Goal: Task Accomplishment & Management: Manage account settings

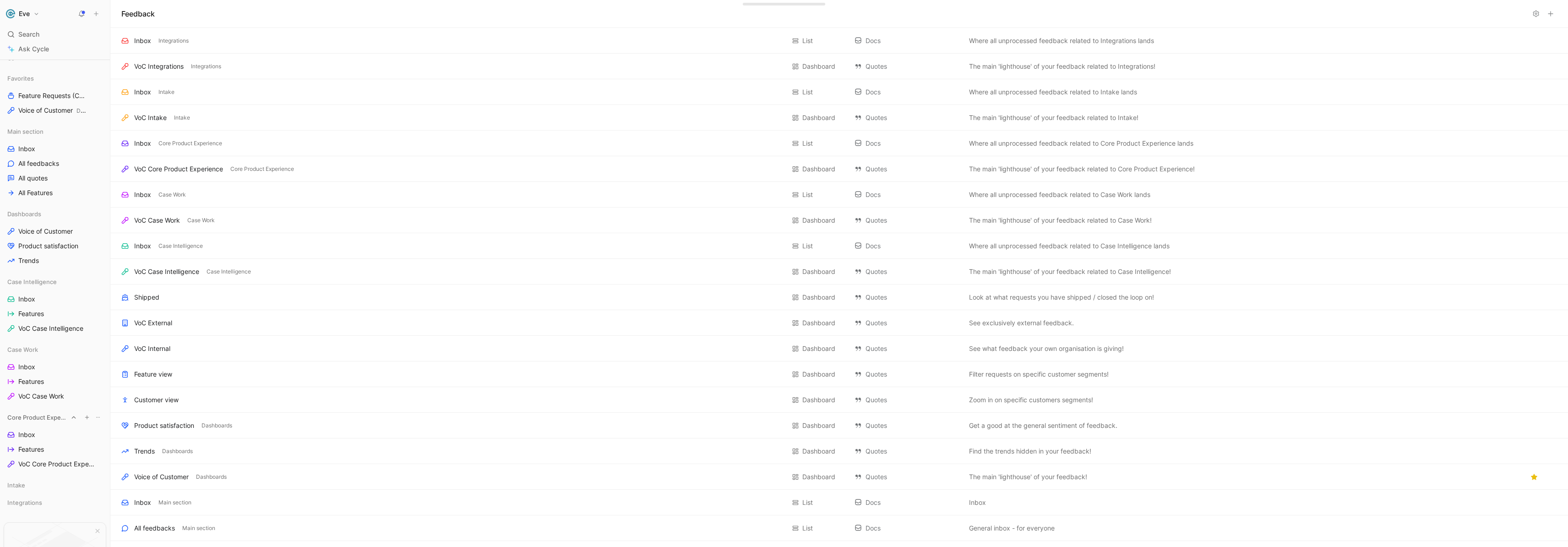
scroll to position [107, 0]
click at [26, 362] on span "Inbox" at bounding box center [27, 361] width 17 height 9
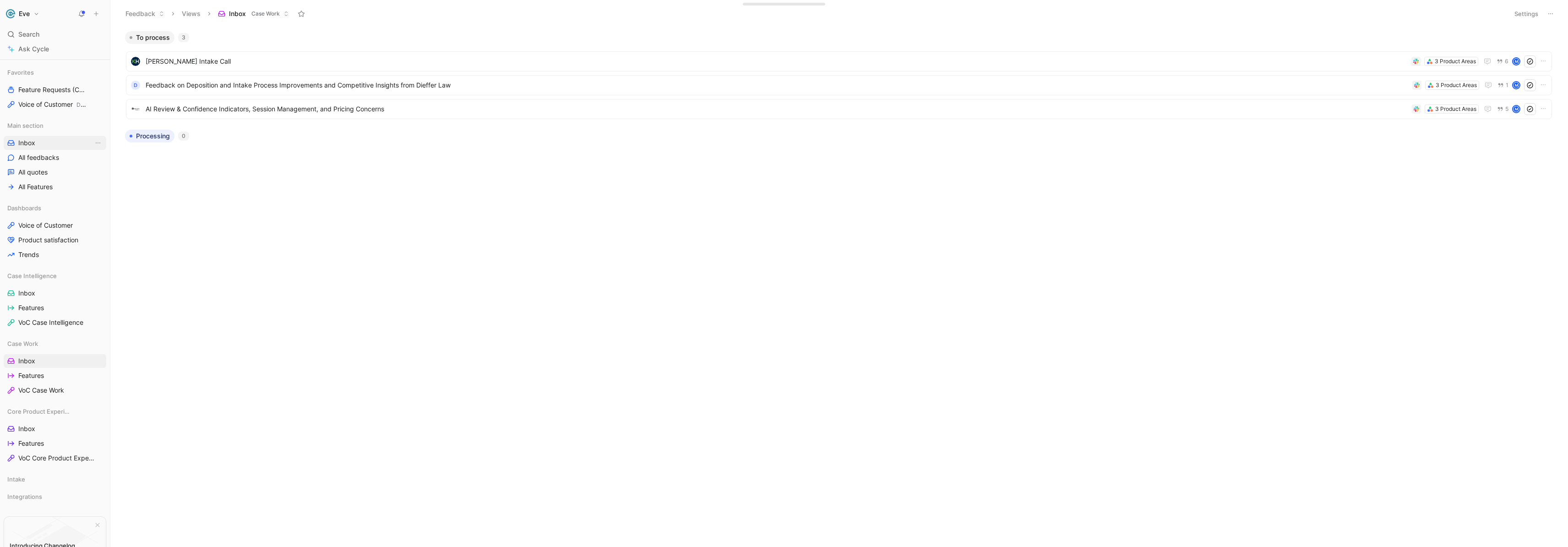
click at [30, 141] on span "Inbox" at bounding box center [27, 143] width 17 height 9
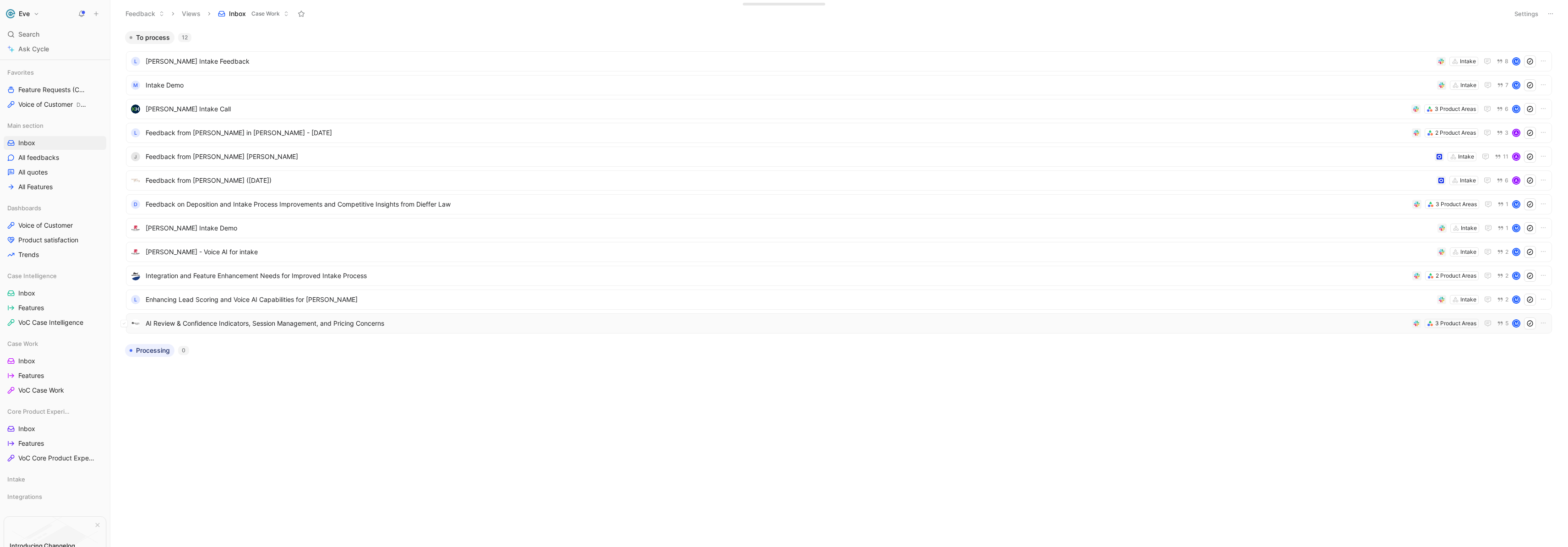
click at [201, 326] on span "AI Review & Confidence Indicators, Session Management, and Pricing Concerns" at bounding box center [777, 323] width 1262 height 11
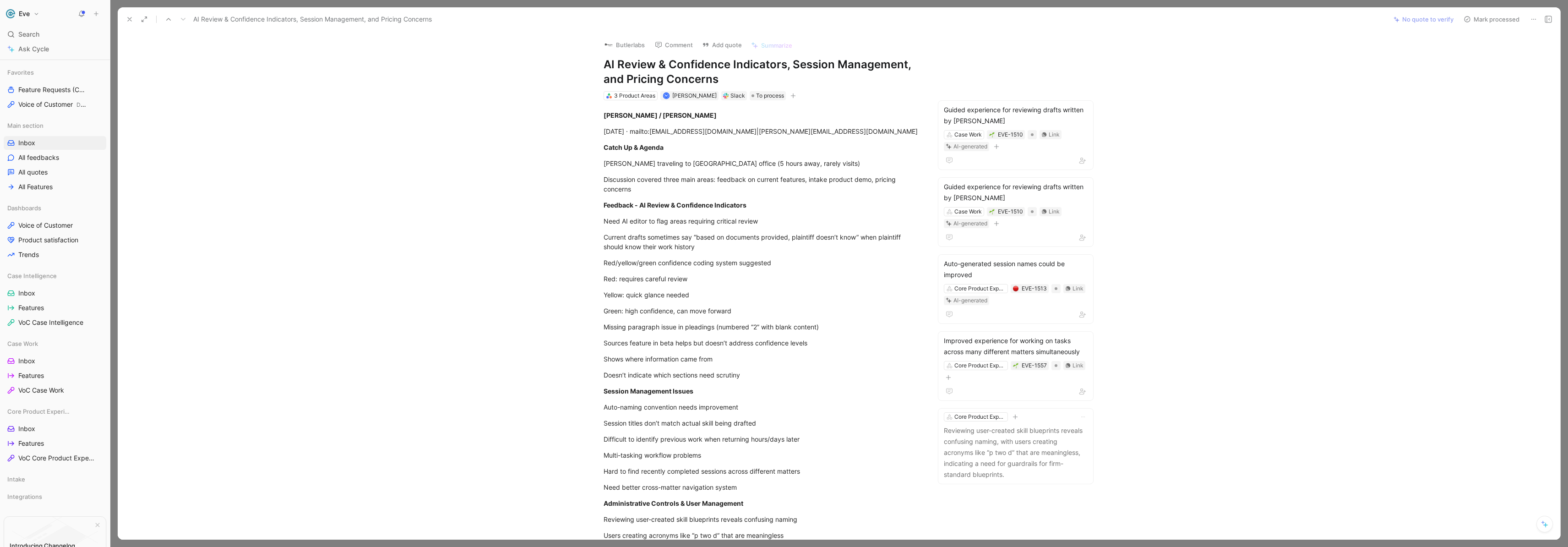
click at [132, 21] on icon at bounding box center [130, 19] width 7 height 7
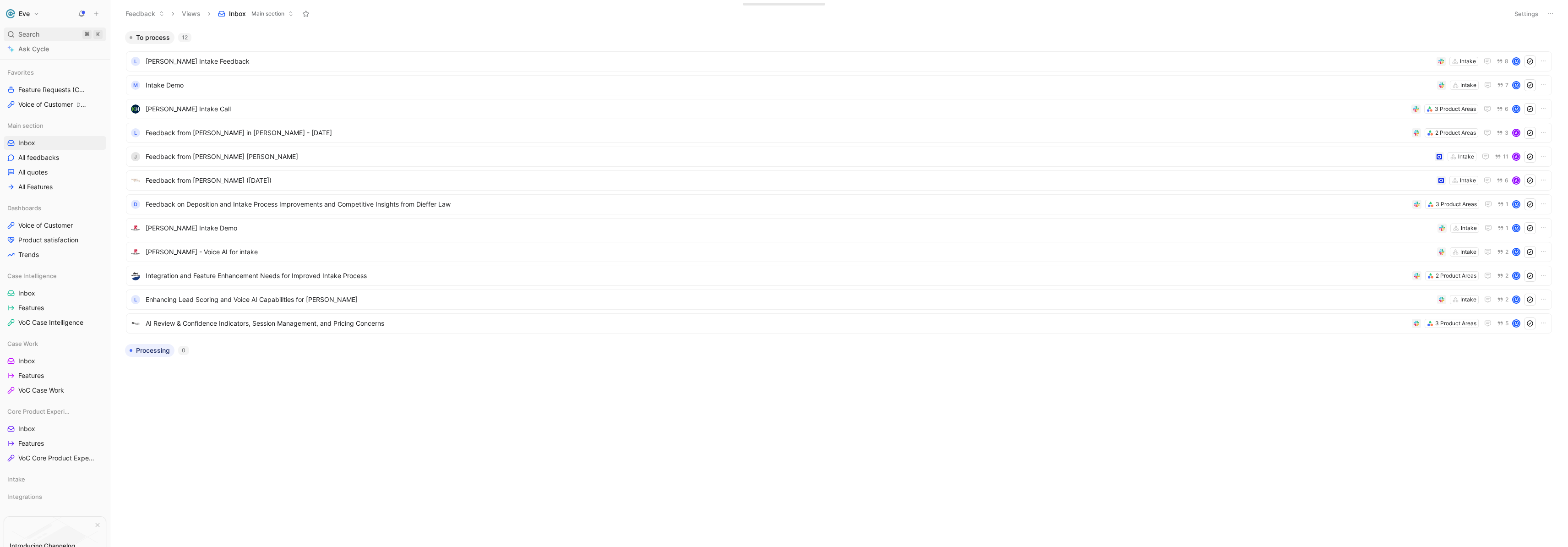
click at [41, 31] on div "Search ⌘ K" at bounding box center [55, 34] width 103 height 14
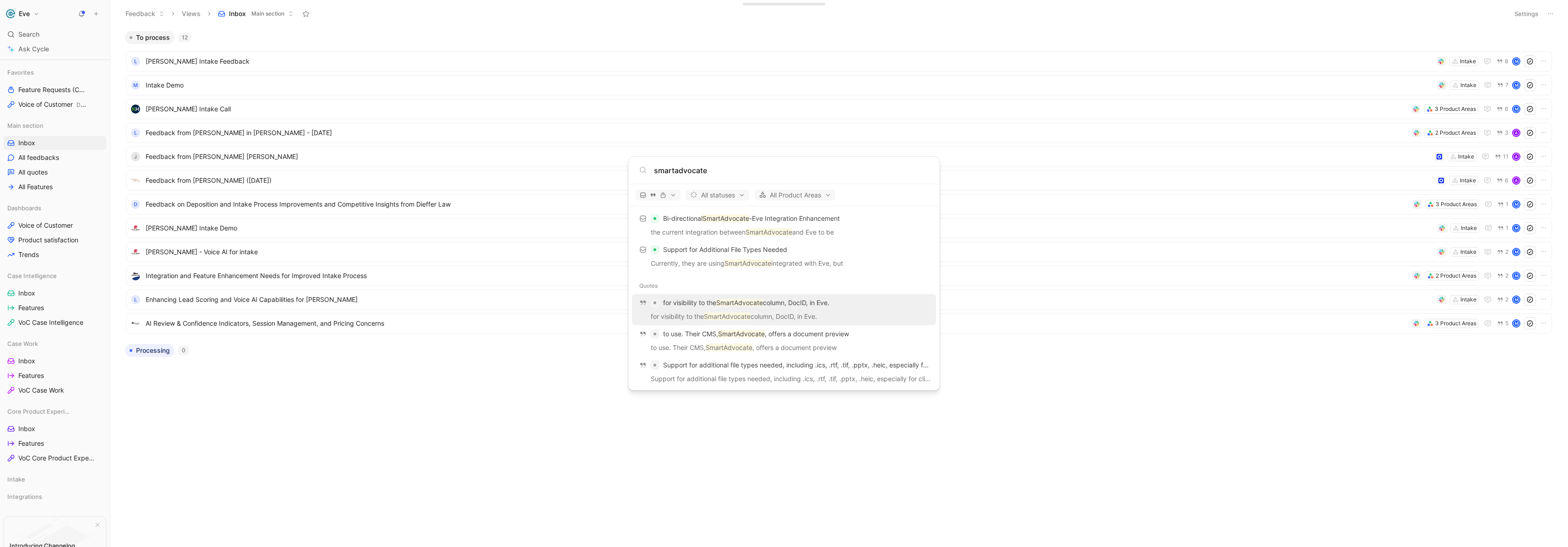
scroll to position [75, 0]
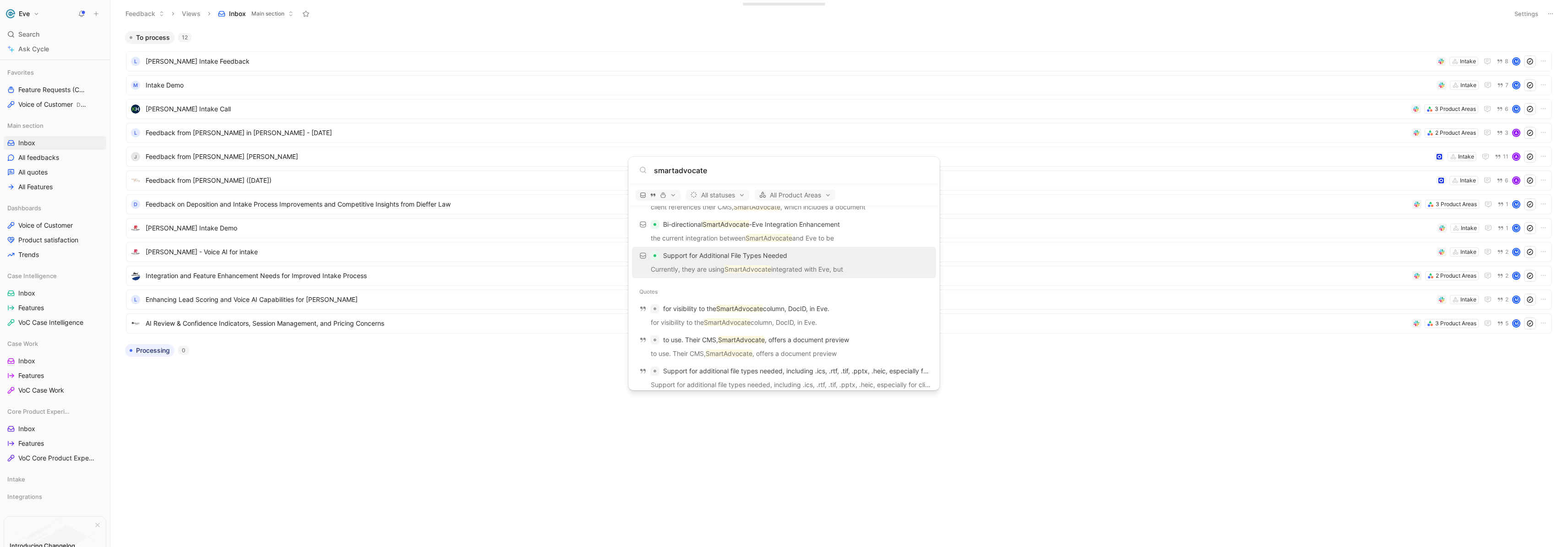
type input "smartadvocate"
click at [713, 257] on span "Support for Additional File Types Needed" at bounding box center [725, 255] width 124 height 8
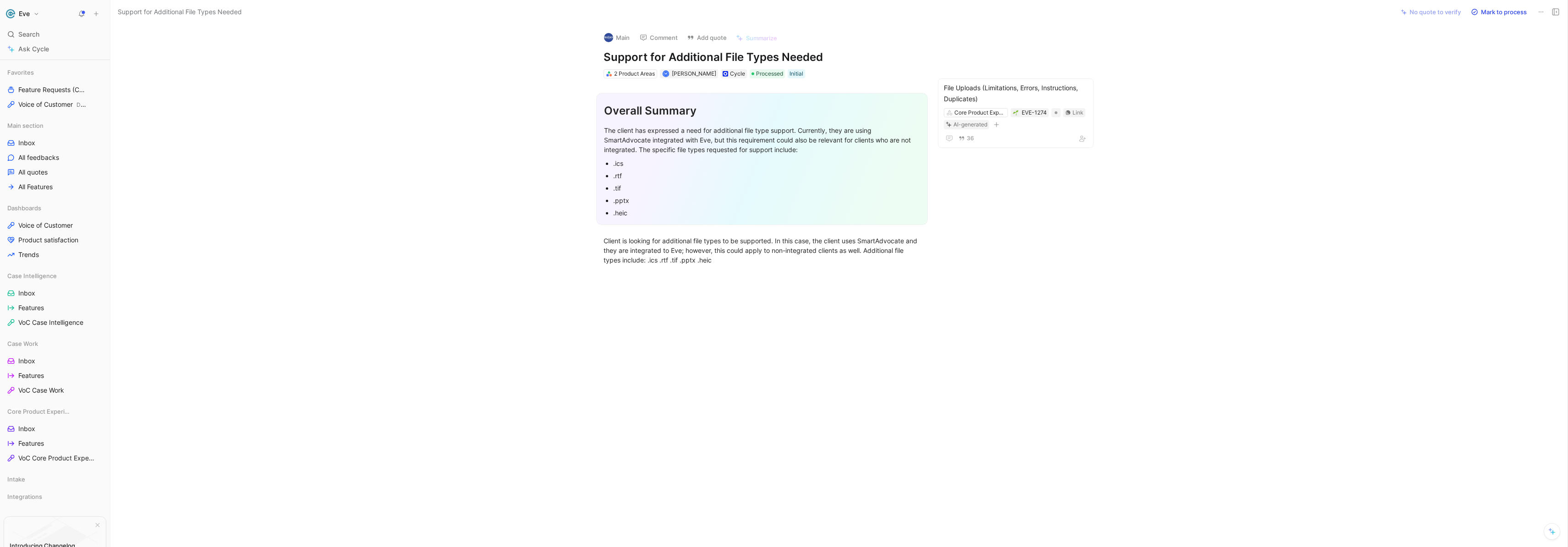
click at [825, 58] on h1 "Support for Additional File Types Needed" at bounding box center [762, 57] width 317 height 15
click at [700, 36] on button "Add quote" at bounding box center [707, 37] width 48 height 13
click at [701, 38] on button "Add quote" at bounding box center [707, 37] width 48 height 13
click at [643, 303] on div at bounding box center [762, 356] width 1265 height 164
click at [138, 16] on button "New feedback c" at bounding box center [157, 18] width 98 height 16
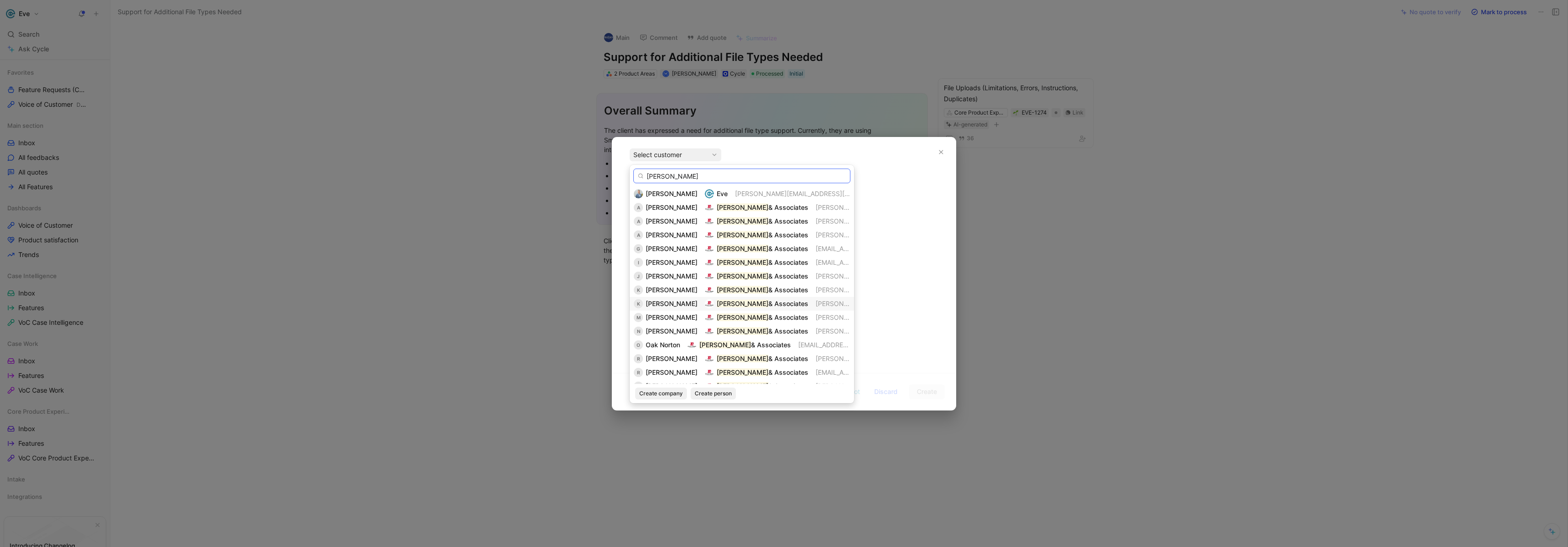
scroll to position [5, 0]
type input "[PERSON_NAME]"
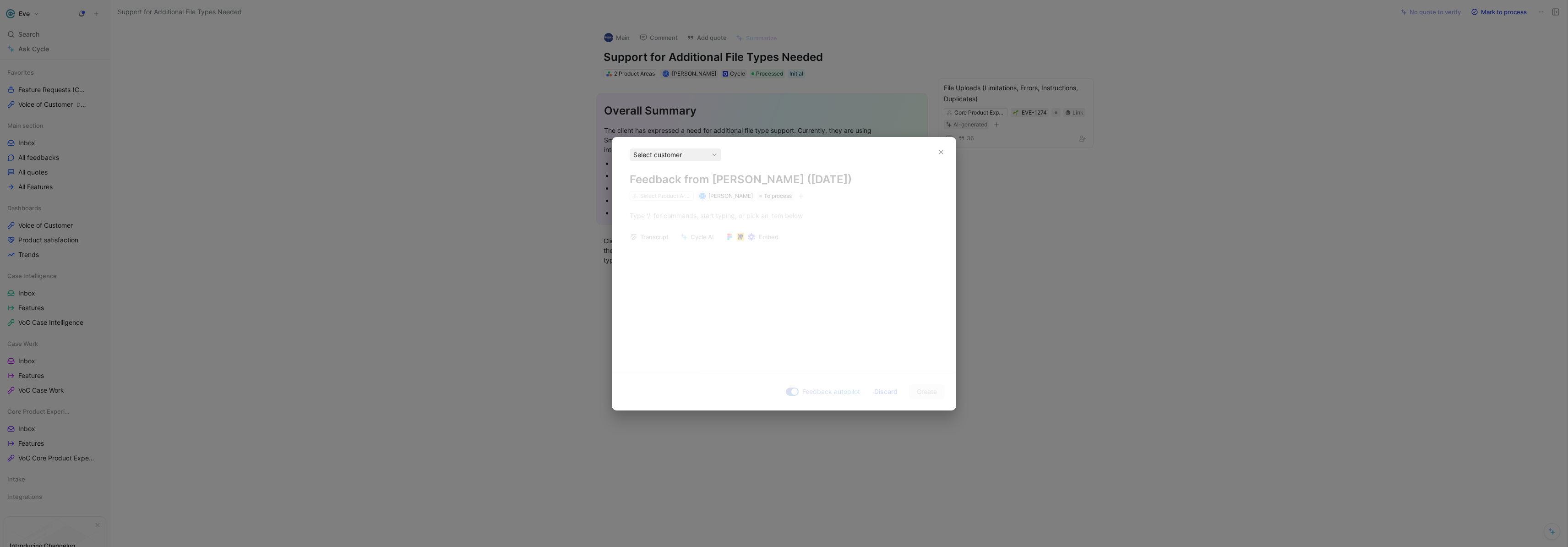
click at [687, 155] on div "Select customer" at bounding box center [675, 155] width 84 height 11
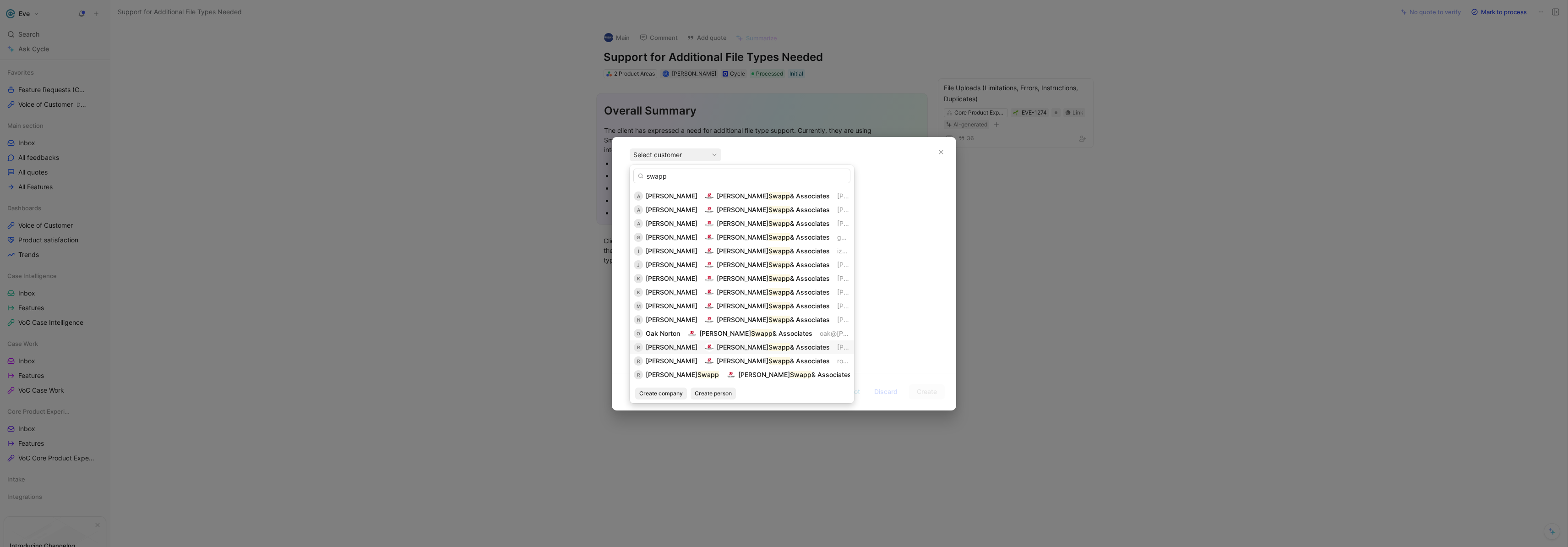
scroll to position [23, 0]
type input "swapp"
click at [698, 365] on mark "Swapp" at bounding box center [708, 362] width 21 height 8
click at [676, 358] on span "[PERSON_NAME]" at bounding box center [671, 356] width 52 height 8
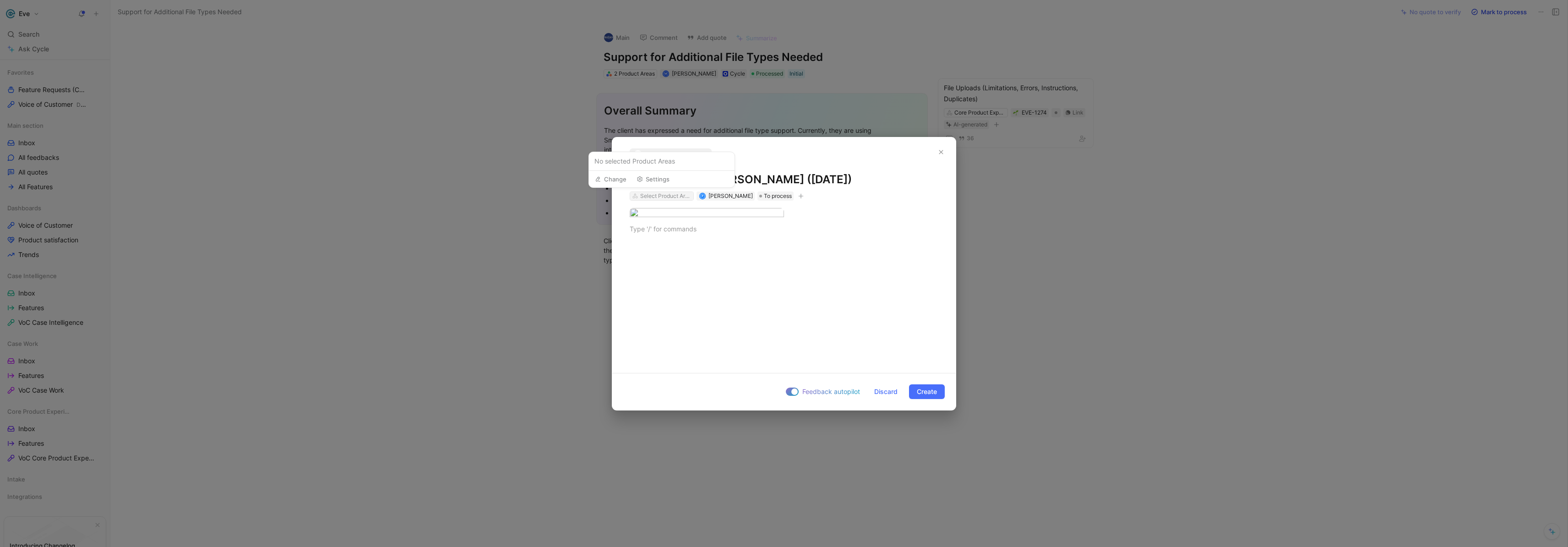
click at [677, 194] on div "Select Product Areas" at bounding box center [666, 196] width 51 height 9
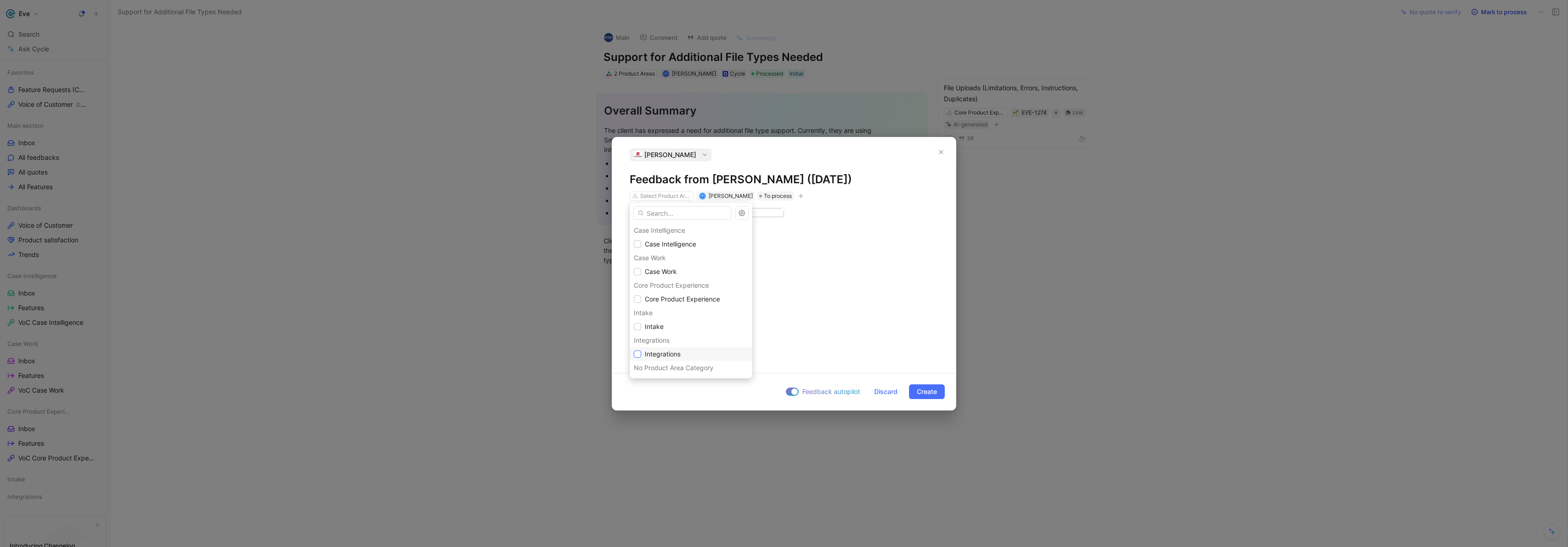
click at [639, 355] on icon at bounding box center [637, 354] width 5 height 5
click at [782, 180] on h1 "Feedback from [PERSON_NAME] ([DATE])" at bounding box center [783, 180] width 309 height 15
click at [776, 182] on h1 "Feedback from [PERSON_NAME] ([DATE])" at bounding box center [783, 180] width 309 height 15
click at [632, 179] on h1 "Feedback from [PERSON_NAME] ([DATE])" at bounding box center [783, 180] width 309 height 15
click at [777, 181] on h1 "Feedback from [PERSON_NAME] ([DATE])" at bounding box center [783, 180] width 309 height 15
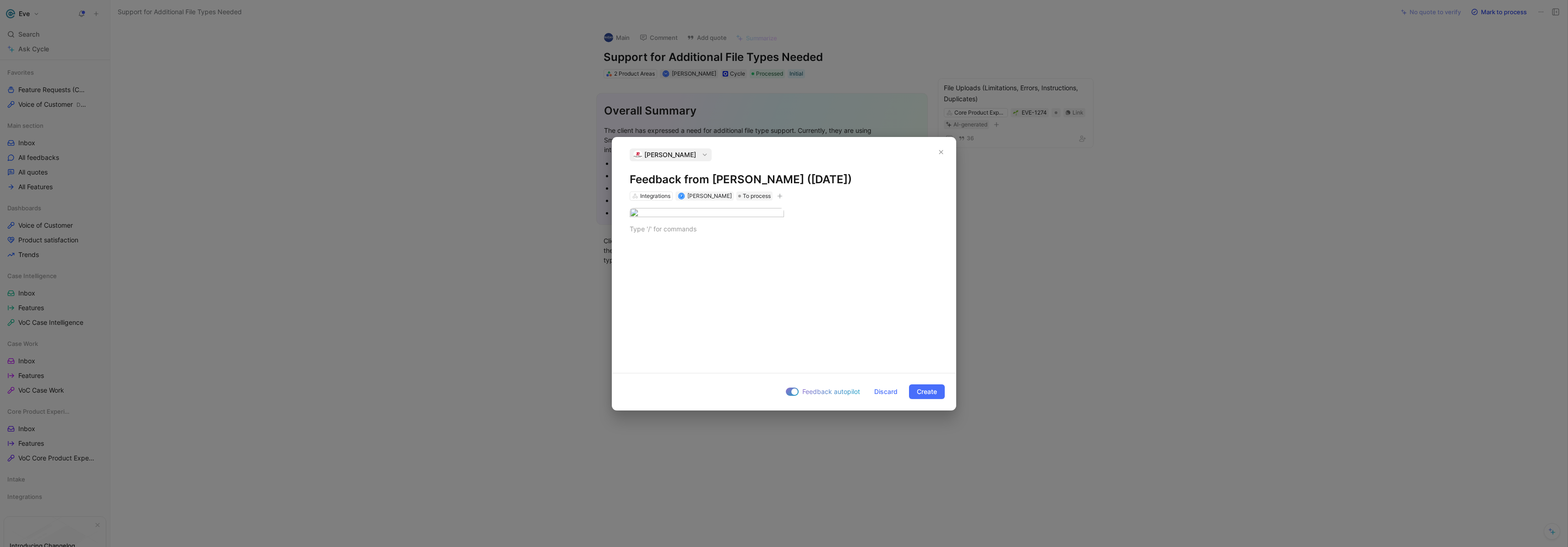
click at [686, 179] on h1 "Feedback from [PERSON_NAME] ([DATE])" at bounding box center [783, 180] width 309 height 15
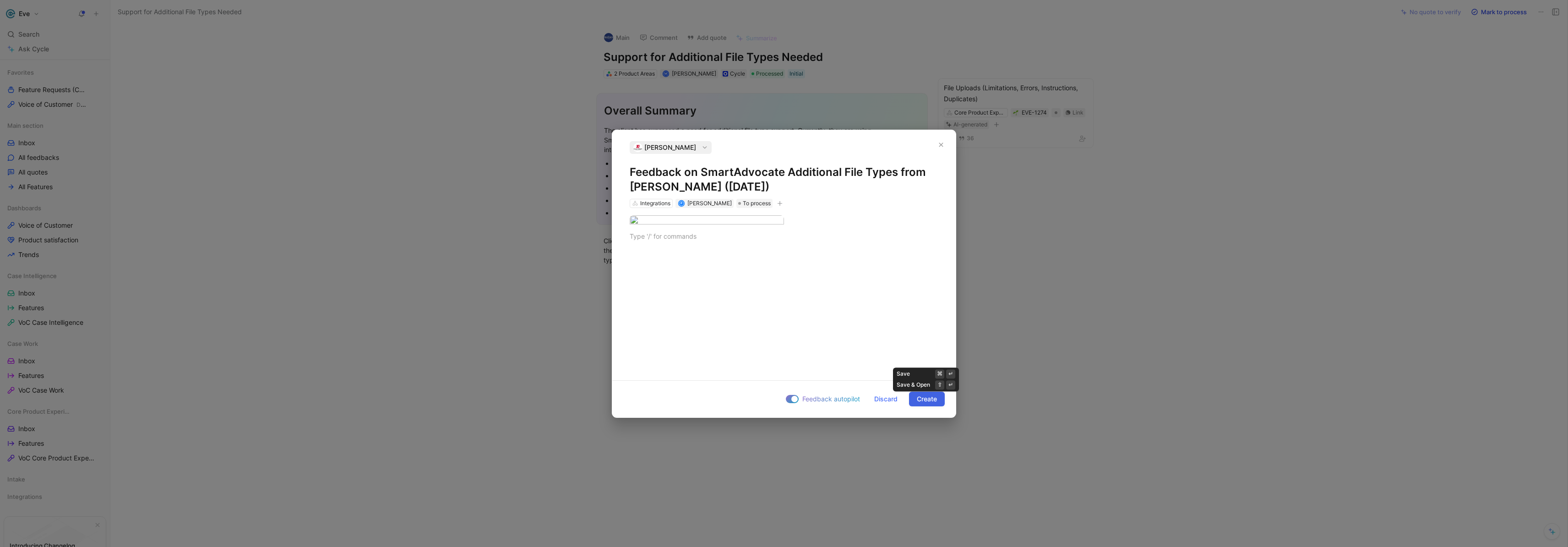
click at [923, 400] on span "Create" at bounding box center [926, 399] width 20 height 11
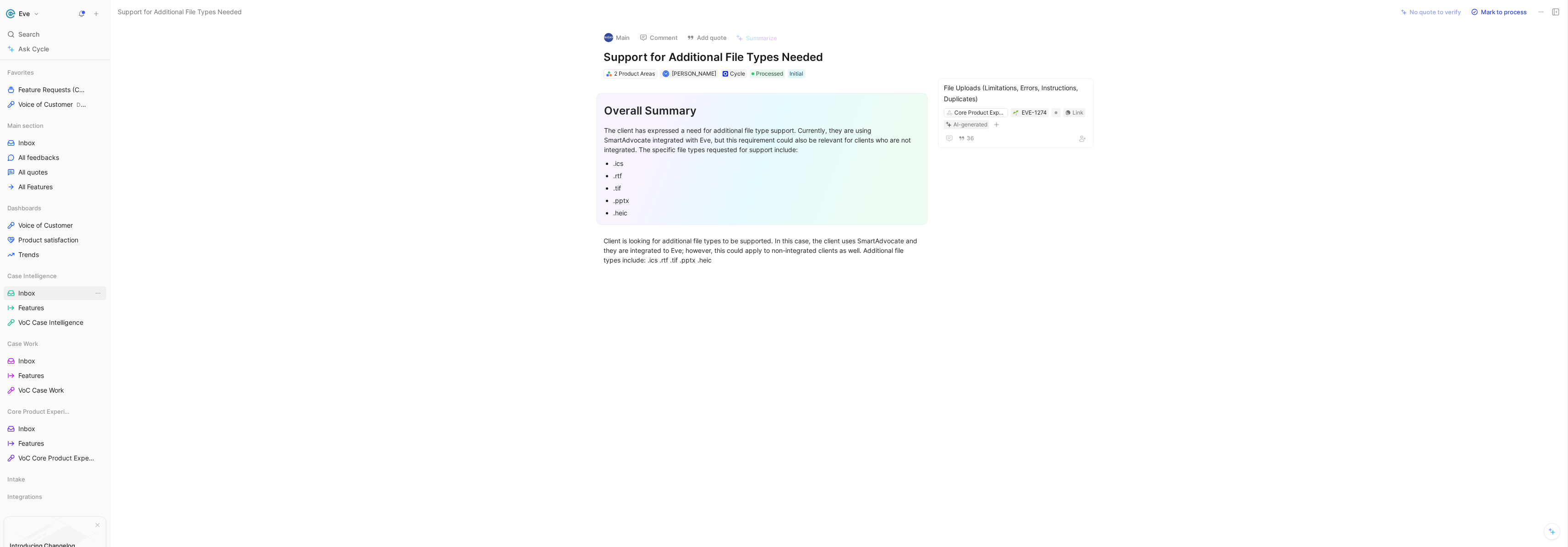
click at [40, 294] on link "Inbox" at bounding box center [55, 293] width 103 height 14
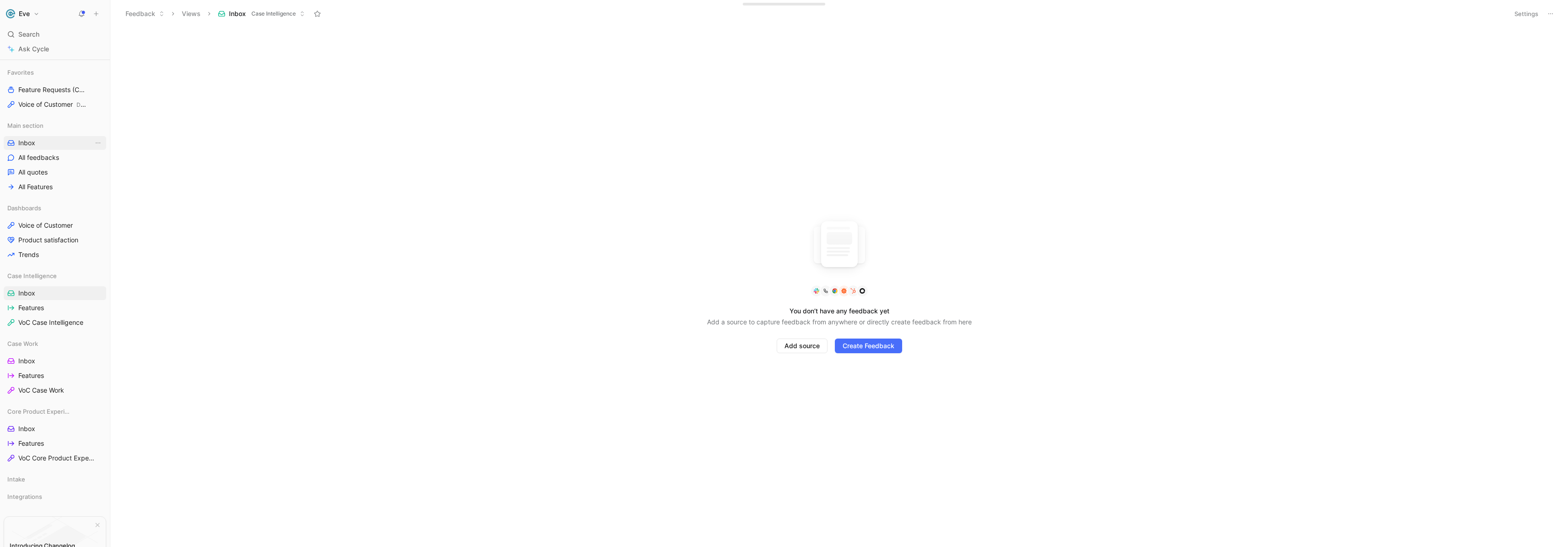
click at [22, 146] on span "Inbox" at bounding box center [27, 143] width 17 height 9
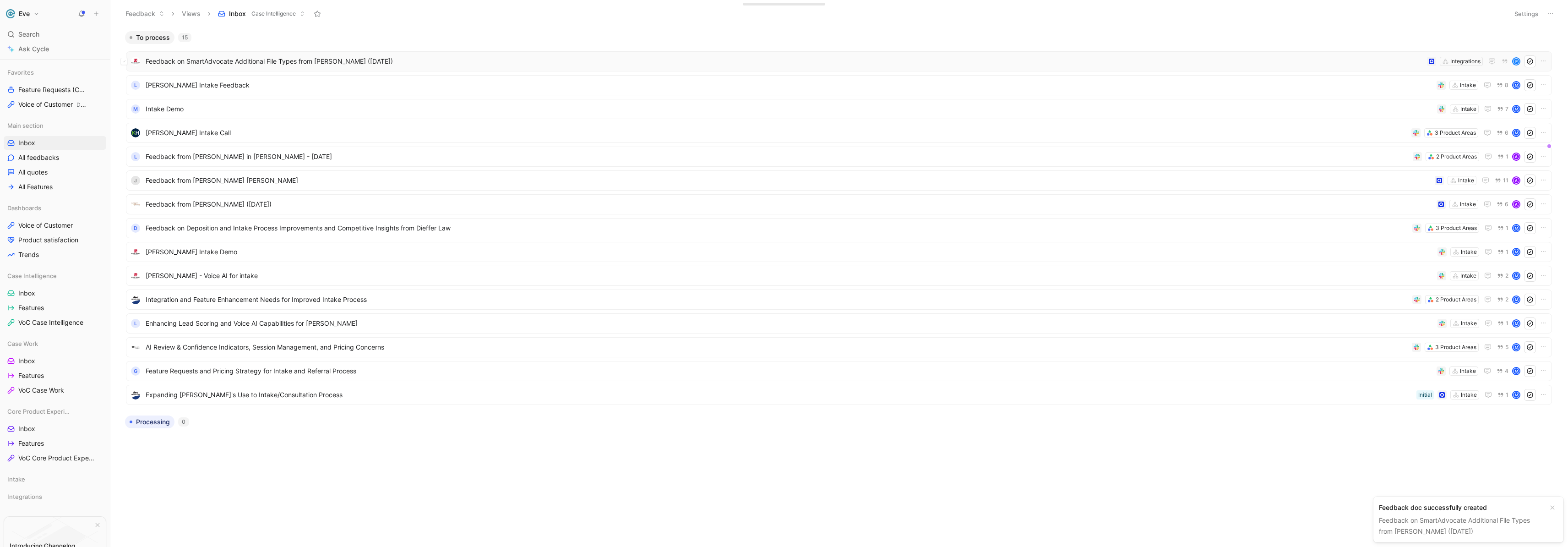
click at [264, 61] on span "Feedback on SmartAdvocate Additional File Types from [PERSON_NAME] ([DATE])" at bounding box center [784, 62] width 1278 height 11
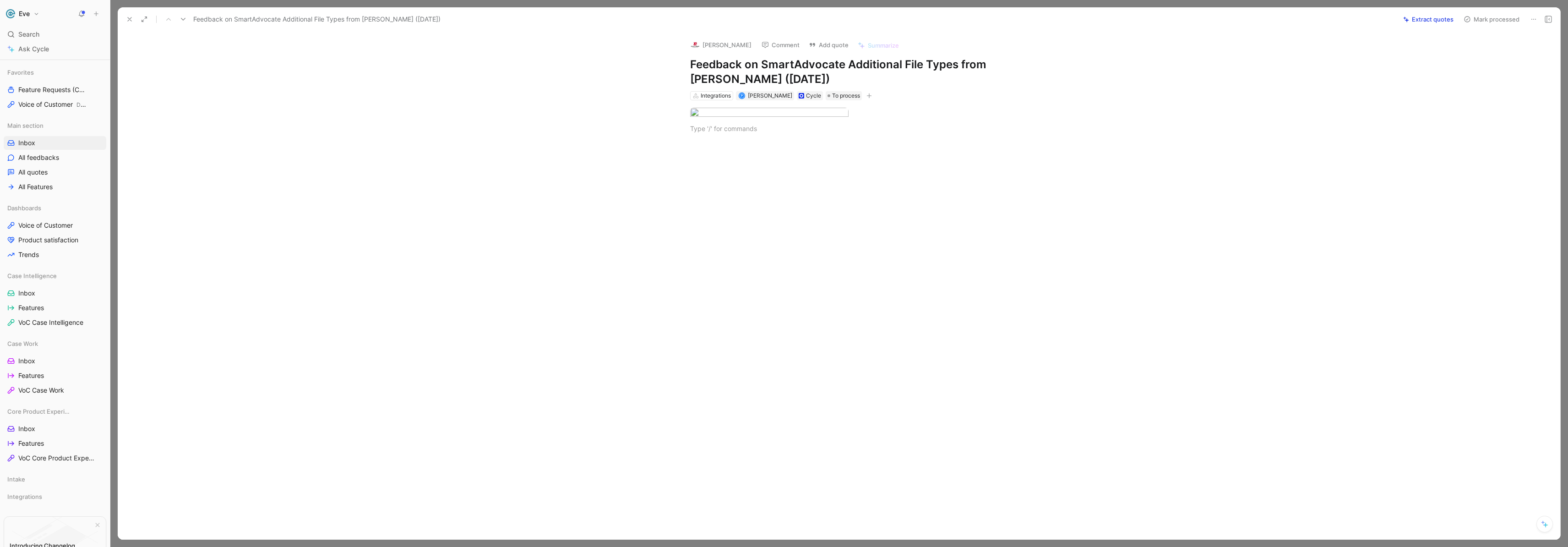
click at [1429, 19] on button "Extract quotes" at bounding box center [1428, 19] width 58 height 13
click at [777, 132] on body "Eve Search ⌘ K Ask Cycle Workspace Home G then H Feedback G then F Requests G t…" at bounding box center [784, 274] width 1568 height 547
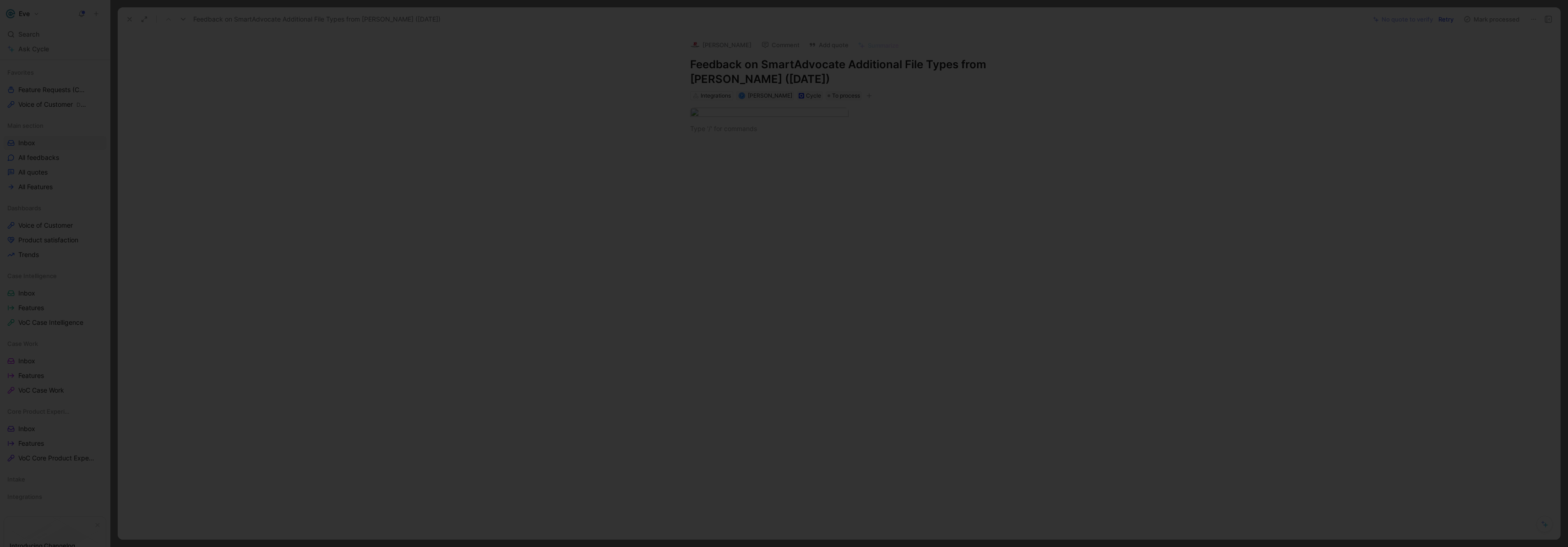
click at [714, 206] on img at bounding box center [783, 274] width 1567 height 547
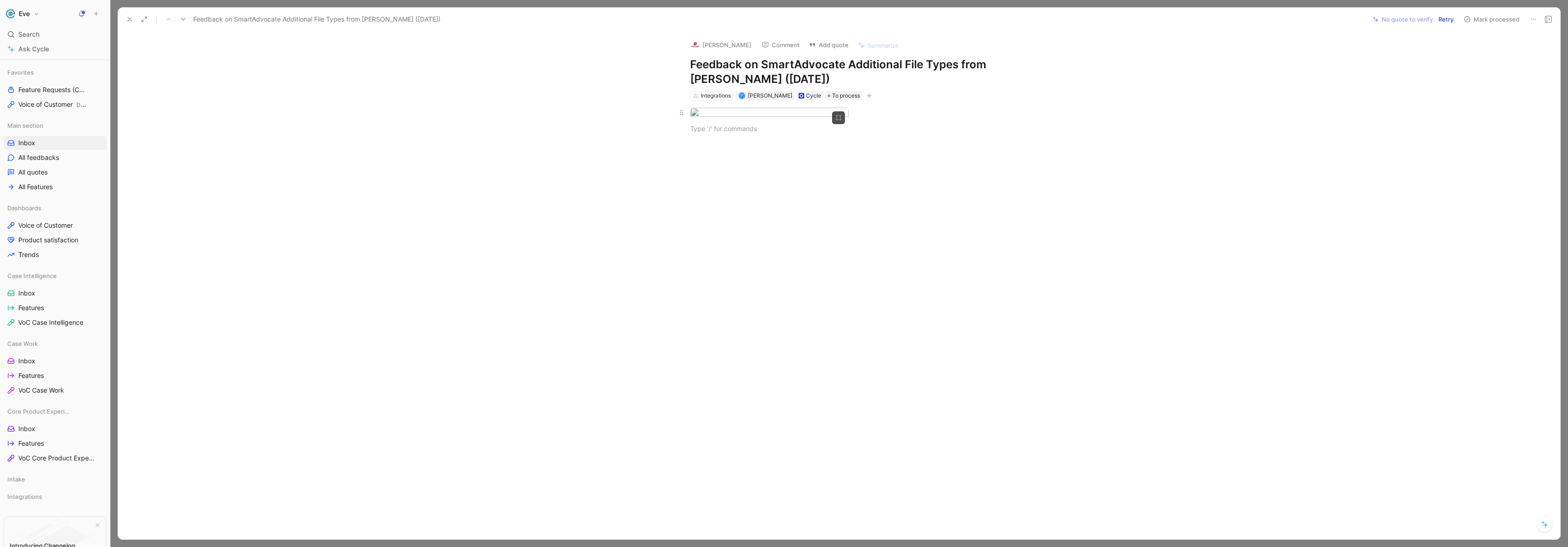
click at [769, 132] on body "Eve Search ⌘ K Ask Cycle Workspace Home G then H Feedback G then F Requests G t…" at bounding box center [784, 274] width 1568 height 547
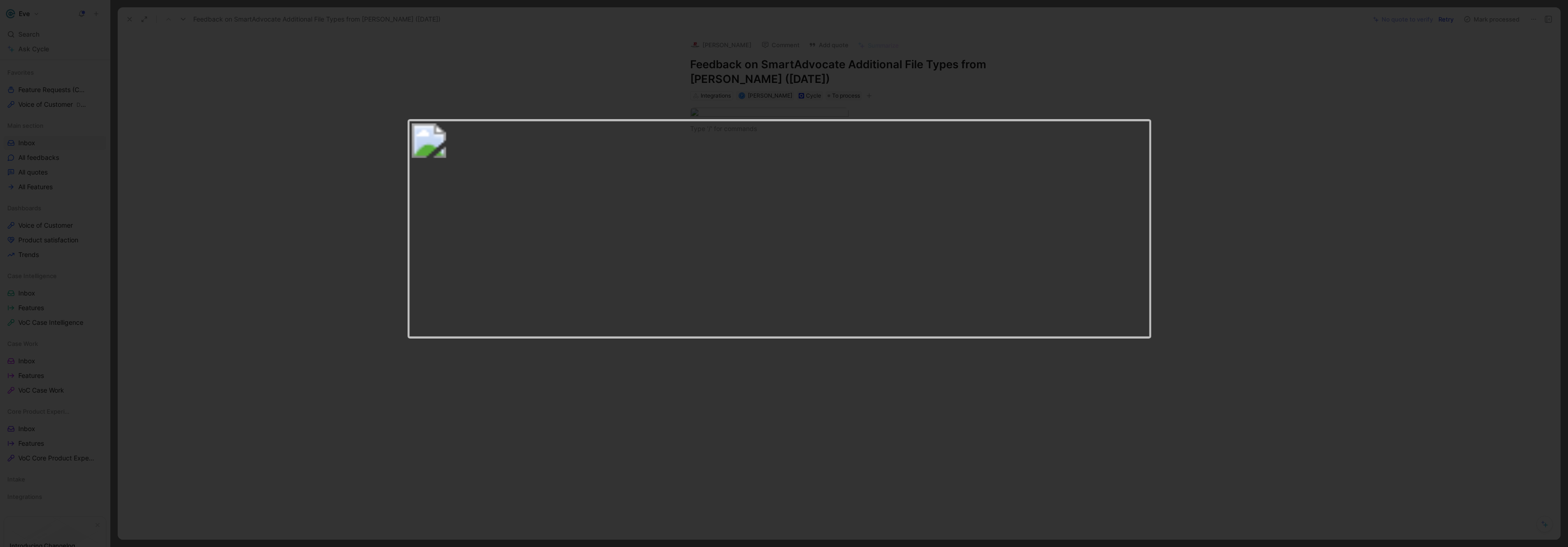
click at [783, 175] on img at bounding box center [780, 229] width 744 height 219
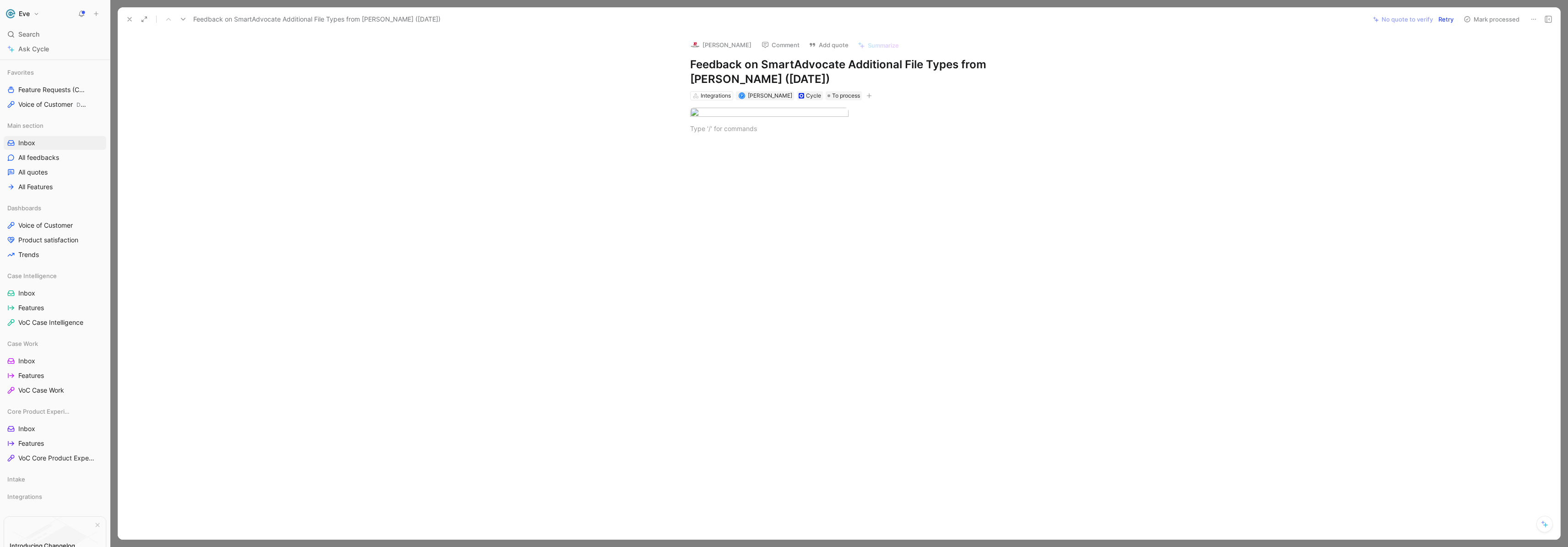
click at [865, 199] on div at bounding box center [849, 225] width 1423 height 164
click at [1451, 19] on button "Retry" at bounding box center [1446, 19] width 23 height 13
click at [797, 132] on body "Eve Search ⌘ K Ask Cycle Workspace Home G then H Feedback G then F Requests G t…" at bounding box center [784, 274] width 1568 height 547
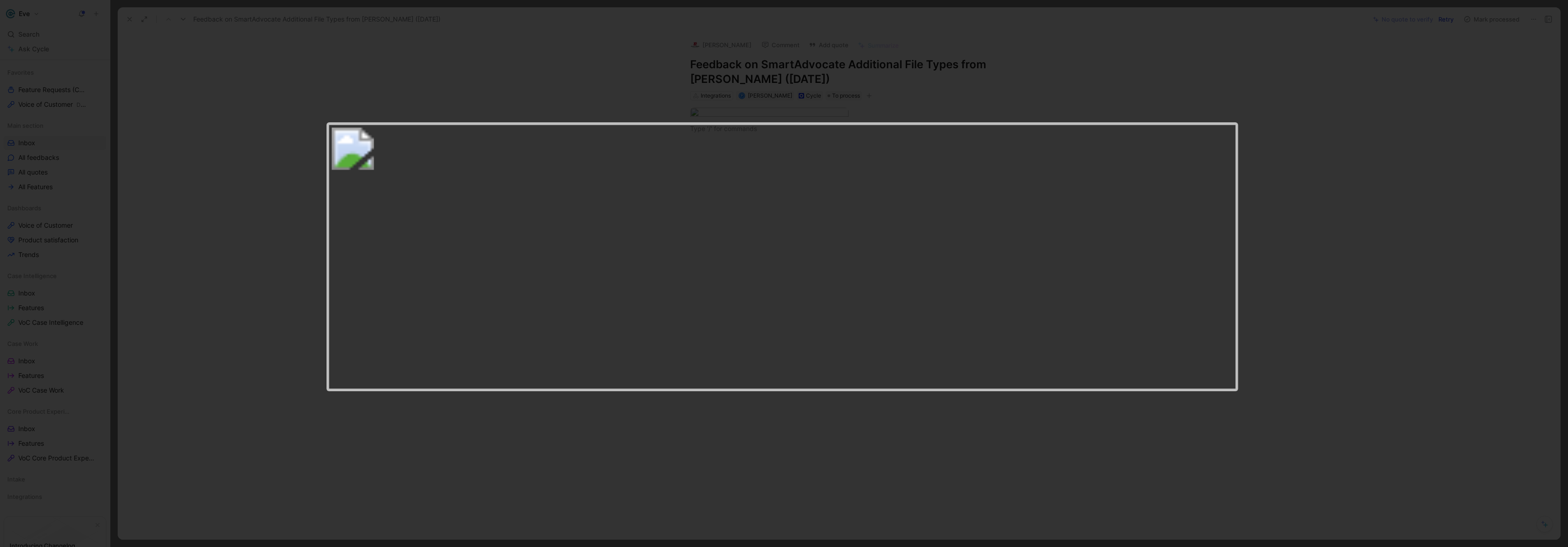
click at [793, 148] on img at bounding box center [782, 257] width 912 height 269
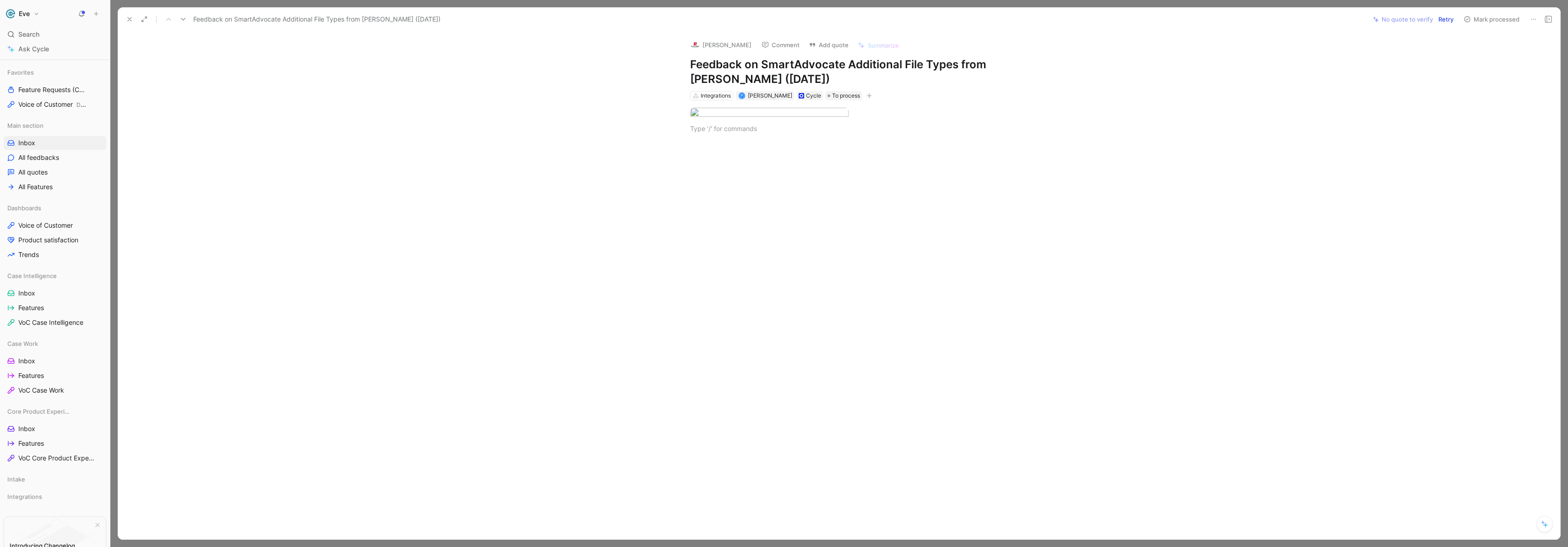
click at [761, 261] on div at bounding box center [849, 225] width 1423 height 164
click at [707, 144] on body "Eve Search ⌘ K Ask Cycle Workspace Home G then H Feedback G then F Requests G t…" at bounding box center [784, 274] width 1568 height 547
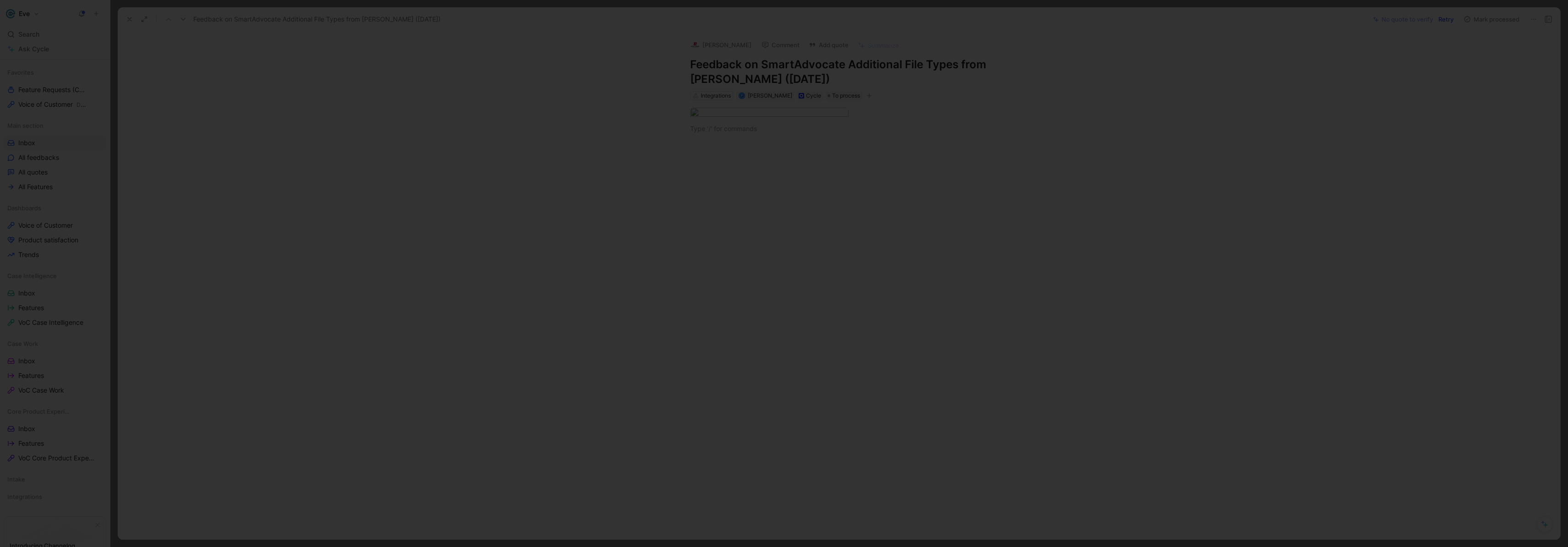
drag, startPoint x: 397, startPoint y: 173, endPoint x: 364, endPoint y: 169, distance: 33.2
click at [397, 547] on div at bounding box center [784, 547] width 1568 height 0
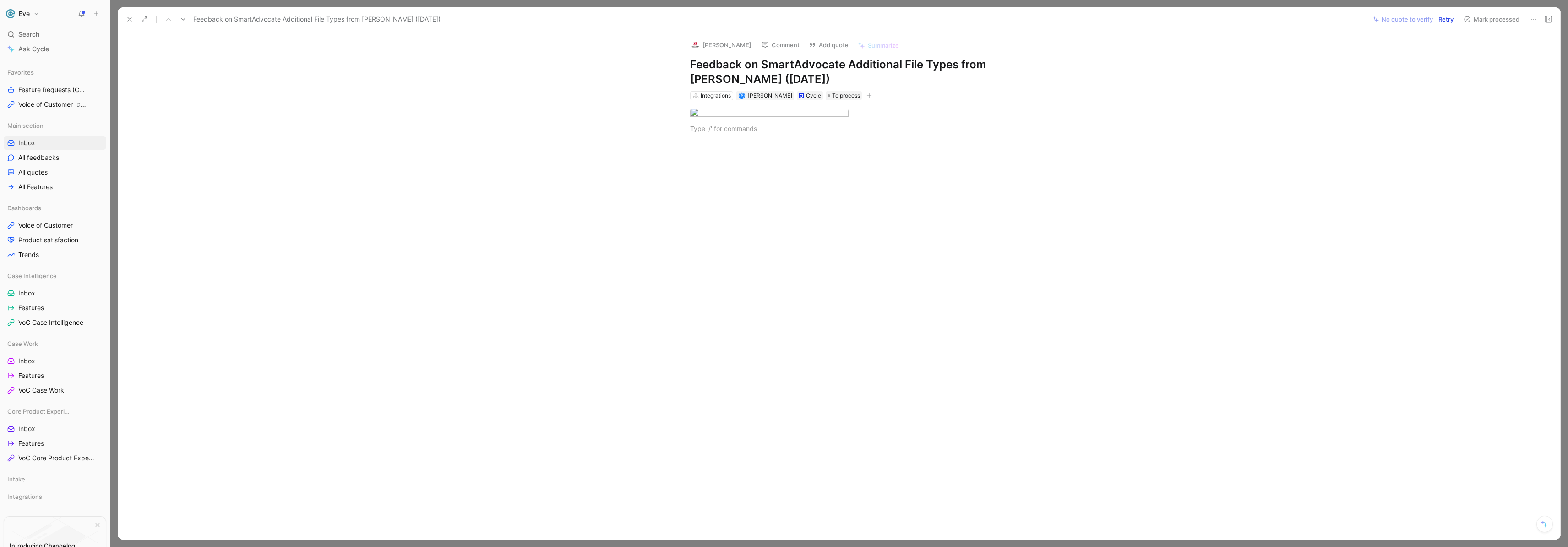
click at [751, 143] on div at bounding box center [849, 122] width 1423 height 43
click at [94, 227] on icon "View actions" at bounding box center [98, 224] width 7 height 7
click at [21, 223] on span "Inbox" at bounding box center [27, 224] width 17 height 9
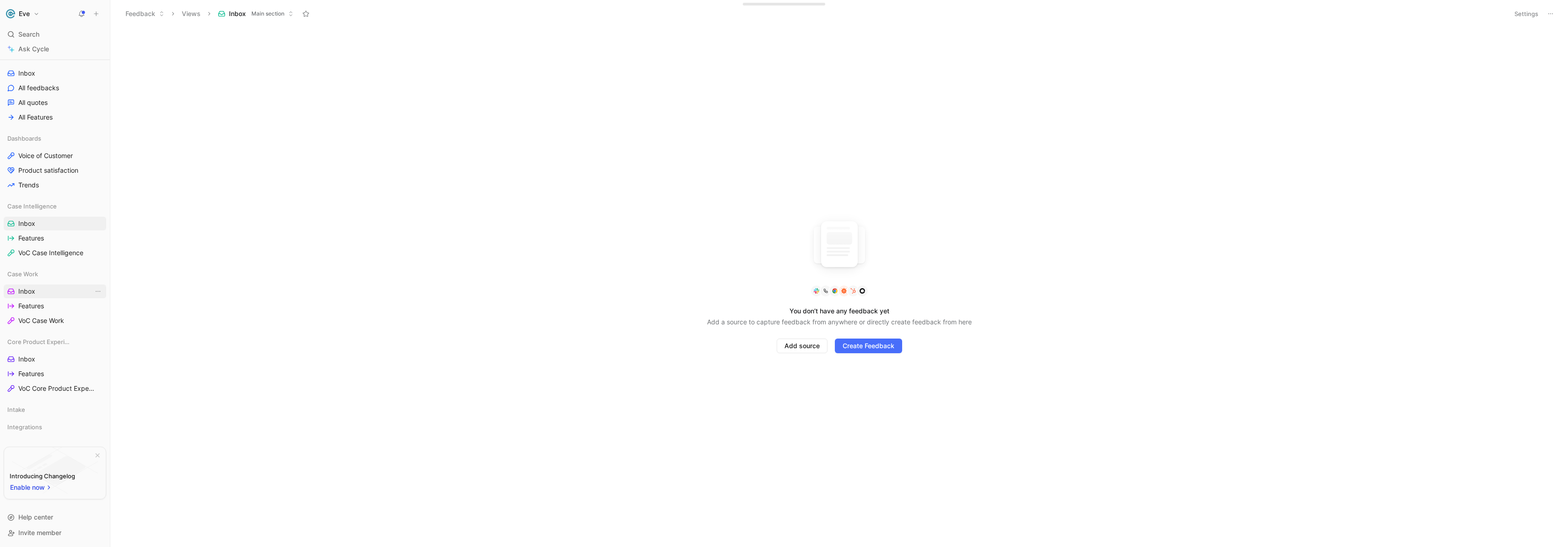
click at [29, 287] on span "Inbox" at bounding box center [27, 291] width 17 height 9
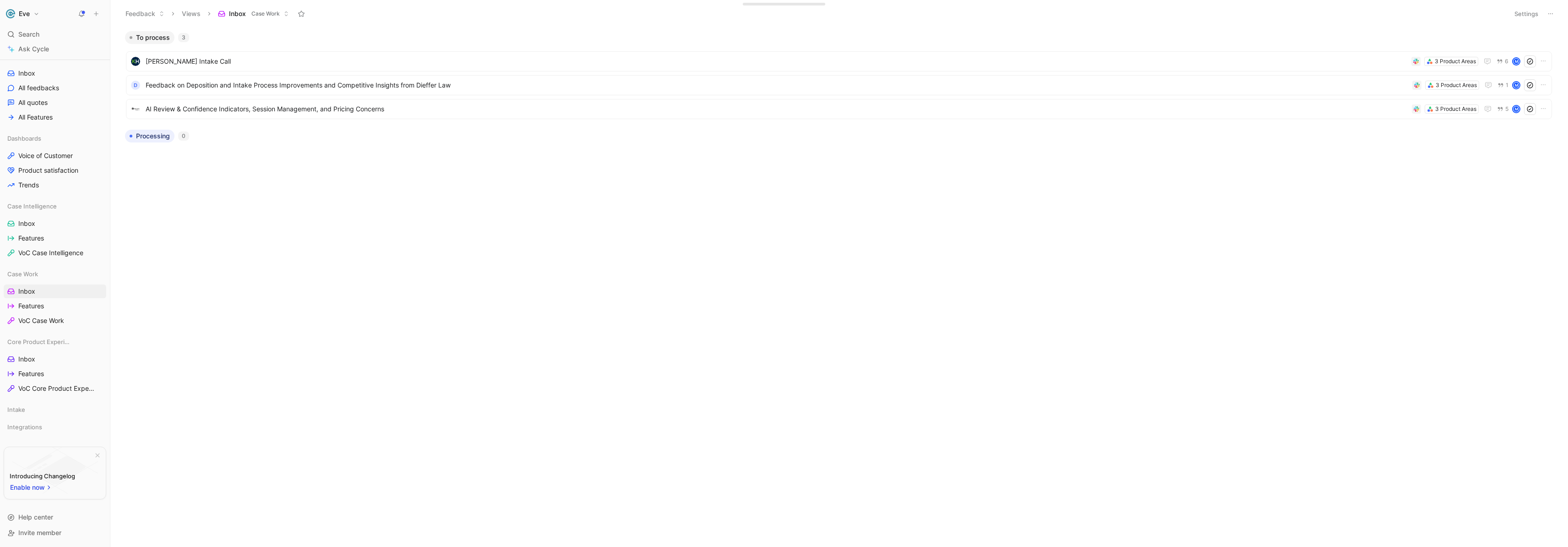
click at [1525, 16] on button "Settings" at bounding box center [1526, 13] width 32 height 13
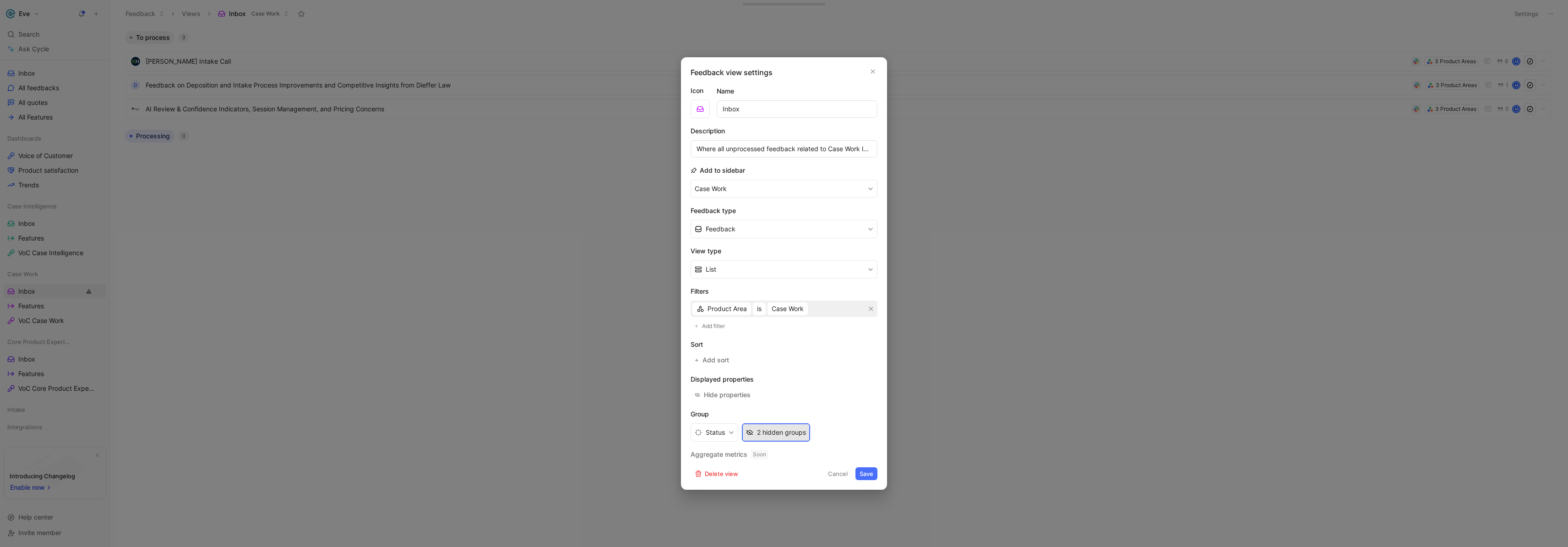
click at [763, 434] on div "2 hidden groups" at bounding box center [782, 432] width 49 height 11
click at [872, 68] on icon "button" at bounding box center [872, 71] width 5 height 7
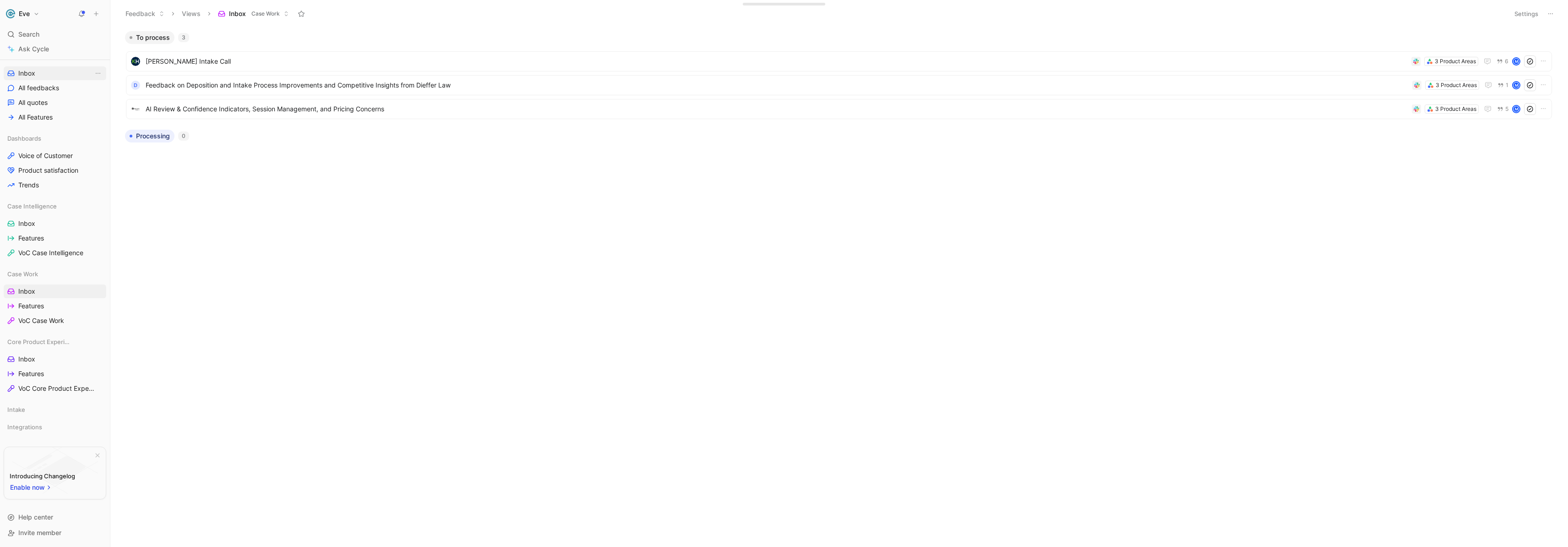
click at [27, 71] on span "Inbox" at bounding box center [27, 73] width 17 height 9
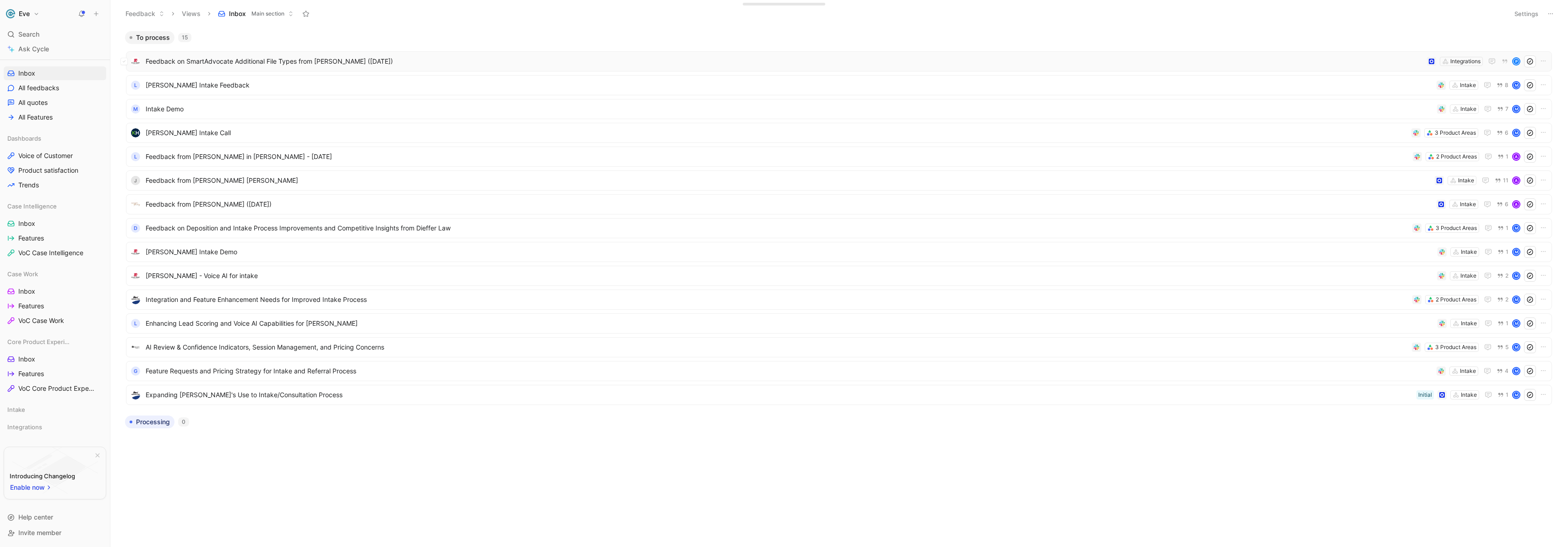
click at [215, 64] on span "Feedback on SmartAdvocate Additional File Types from [PERSON_NAME] ([DATE])" at bounding box center [784, 62] width 1278 height 11
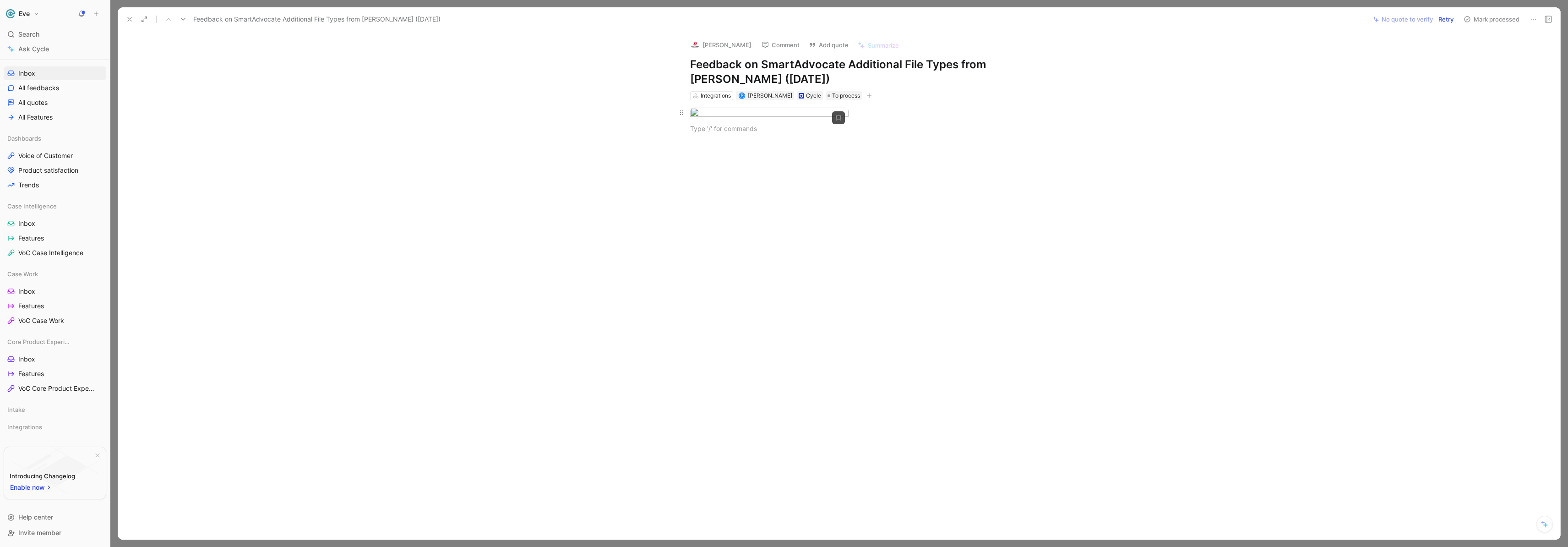
click at [760, 132] on body "Eve Search ⌘ K Ask Cycle Workspace Home G then H Feedback G then F Requests G t…" at bounding box center [784, 274] width 1568 height 547
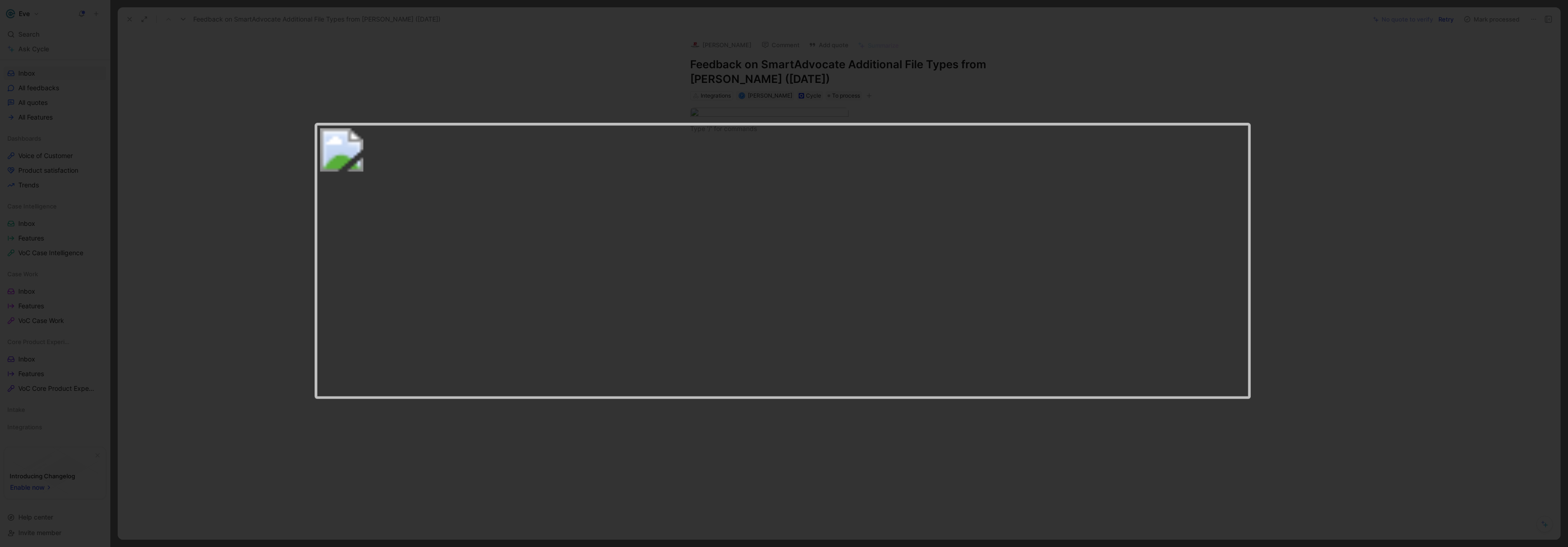
click at [714, 547] on div at bounding box center [784, 547] width 1568 height 0
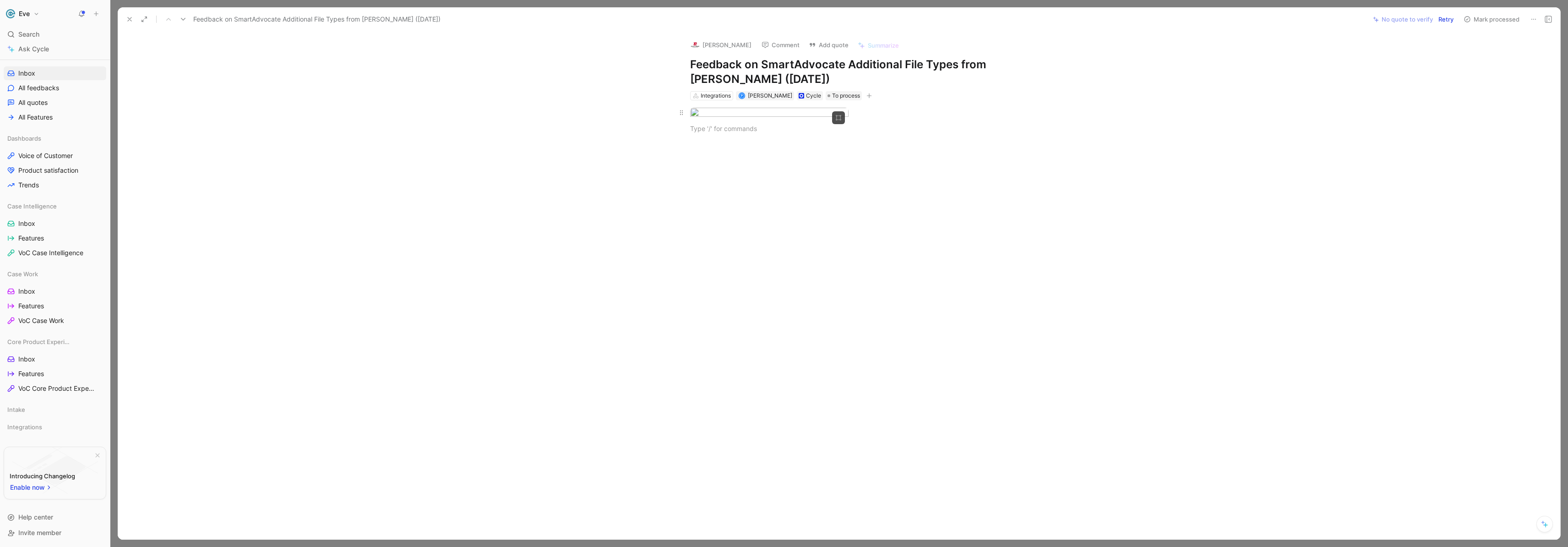
click at [748, 123] on body "Eve Search ⌘ K Ask Cycle Workspace Home G then H Feedback G then F Requests G t…" at bounding box center [784, 274] width 1568 height 547
click at [740, 130] on body "Eve Search ⌘ K Ask Cycle Workspace Home G then H Feedback G then F Requests G t…" at bounding box center [784, 274] width 1568 height 547
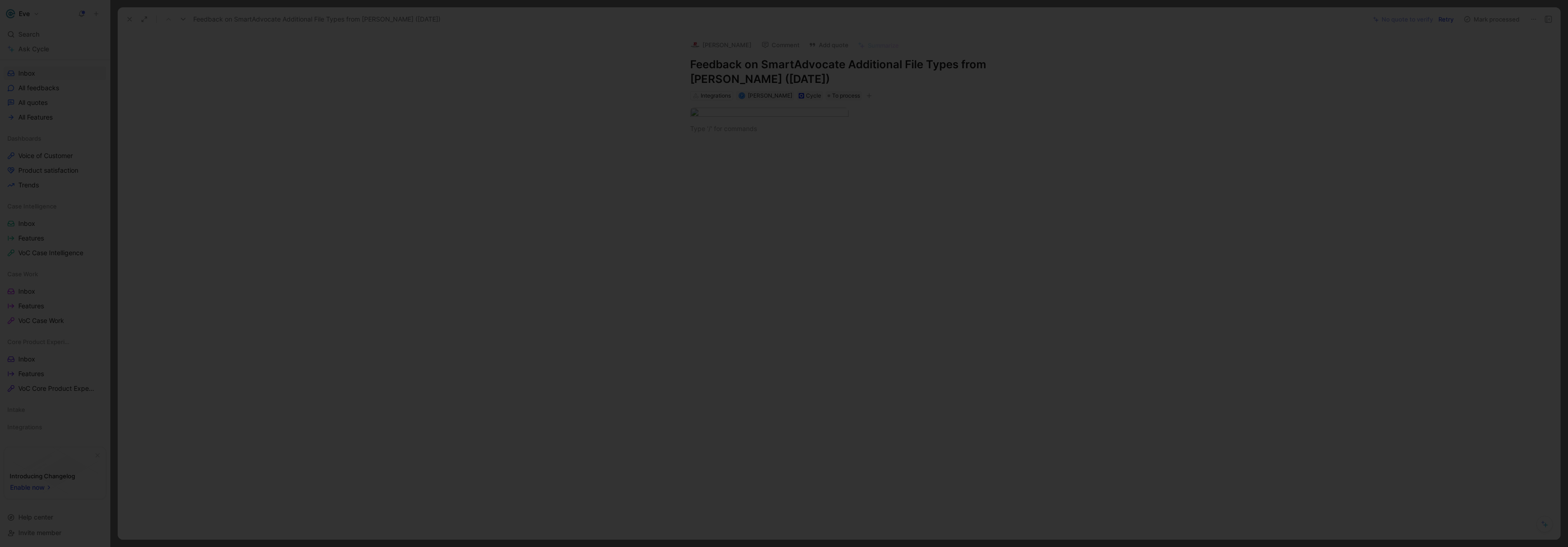
click at [1207, 547] on div at bounding box center [784, 547] width 1568 height 0
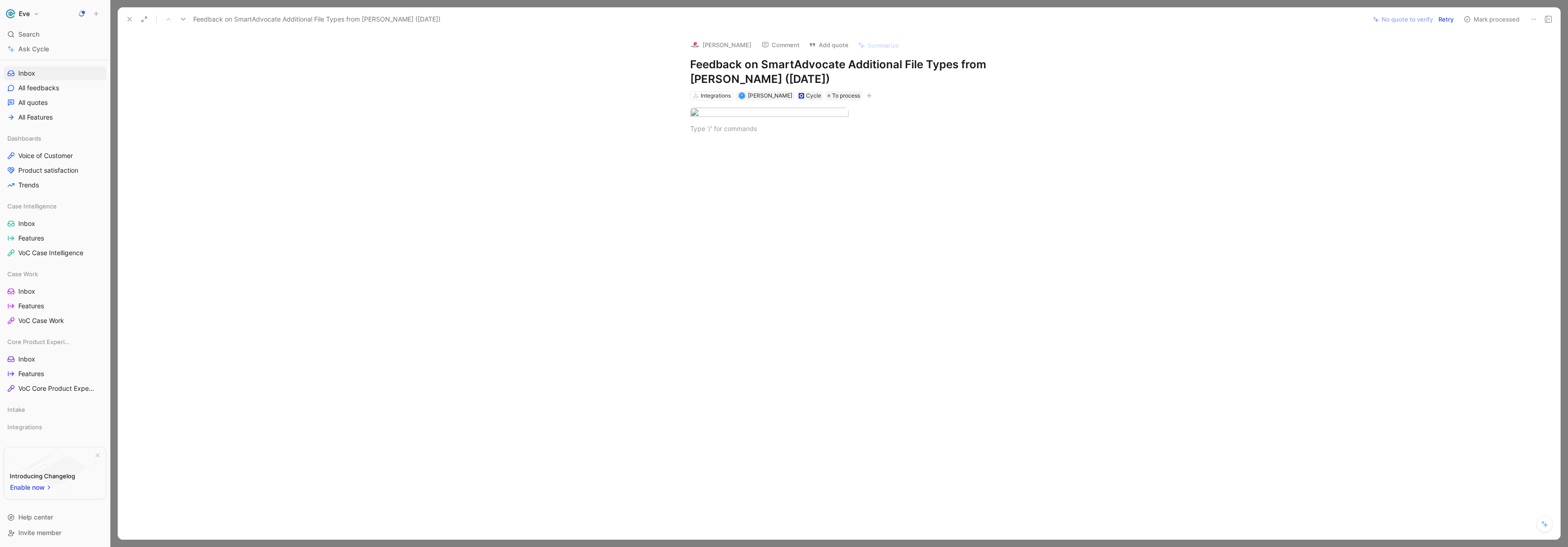
drag, startPoint x: 672, startPoint y: 231, endPoint x: 701, endPoint y: 205, distance: 38.9
click at [726, 133] on div at bounding box center [849, 129] width 317 height 10
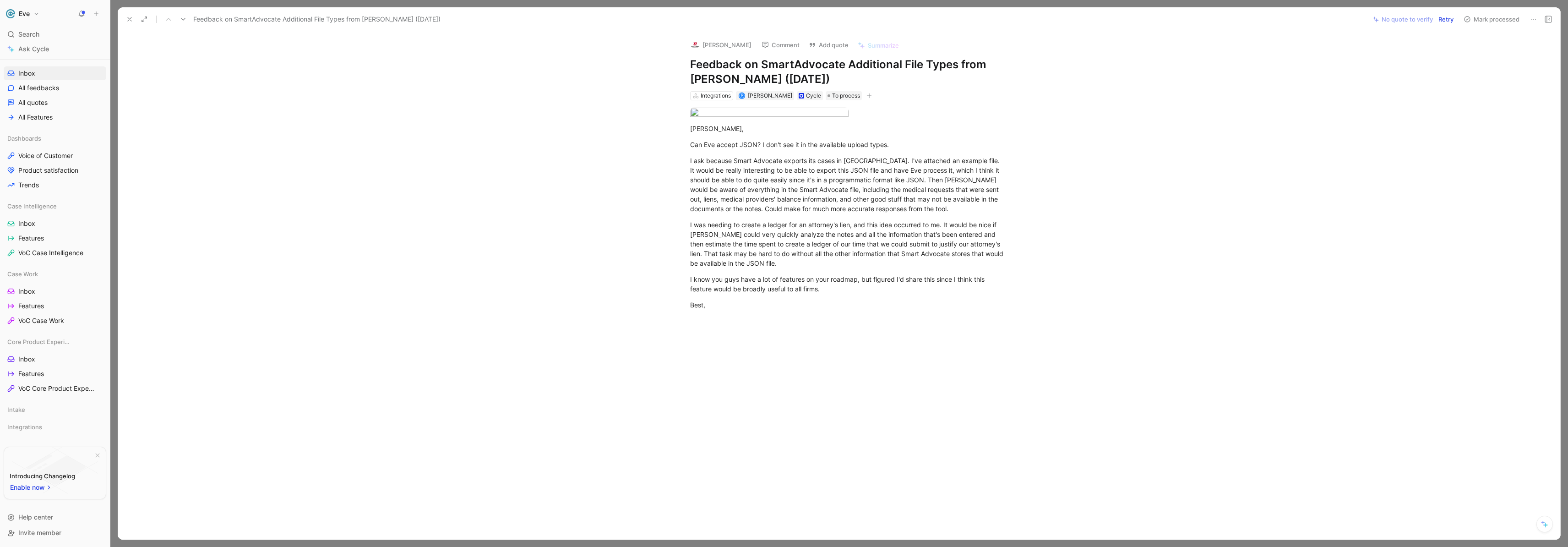
click at [1443, 20] on button "Retry" at bounding box center [1446, 19] width 23 height 13
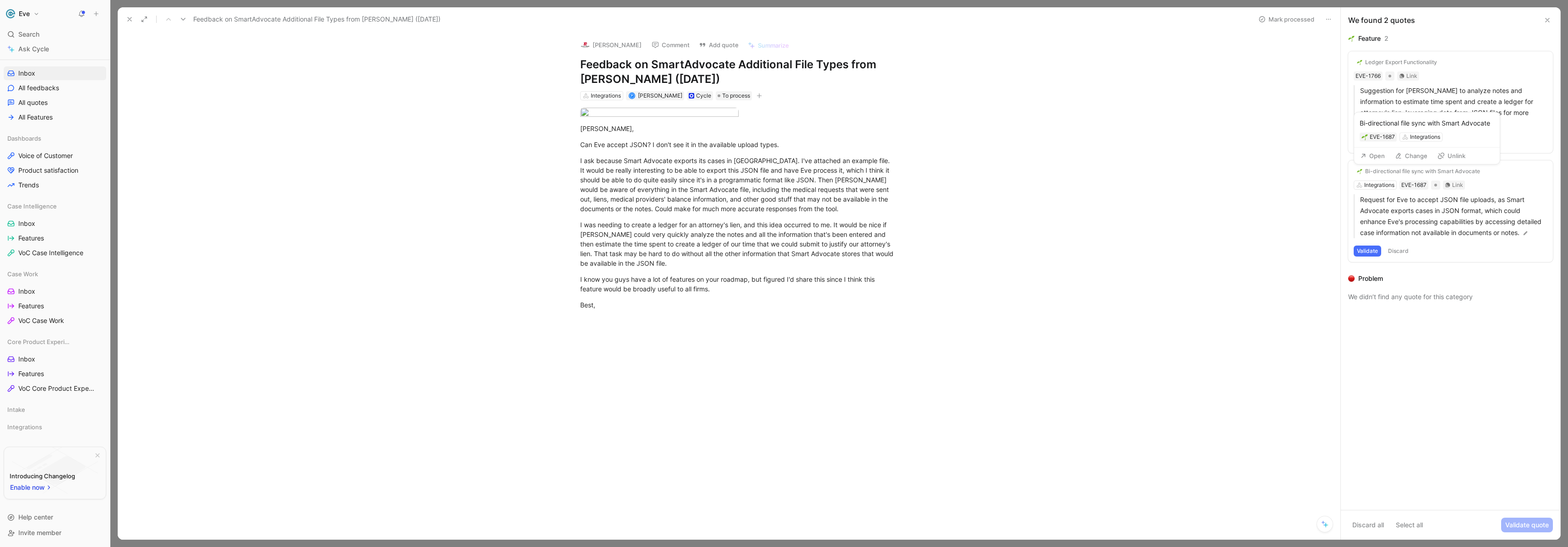
click at [1393, 172] on div "Bi-directional file sync with Smart Advocate" at bounding box center [1423, 171] width 115 height 7
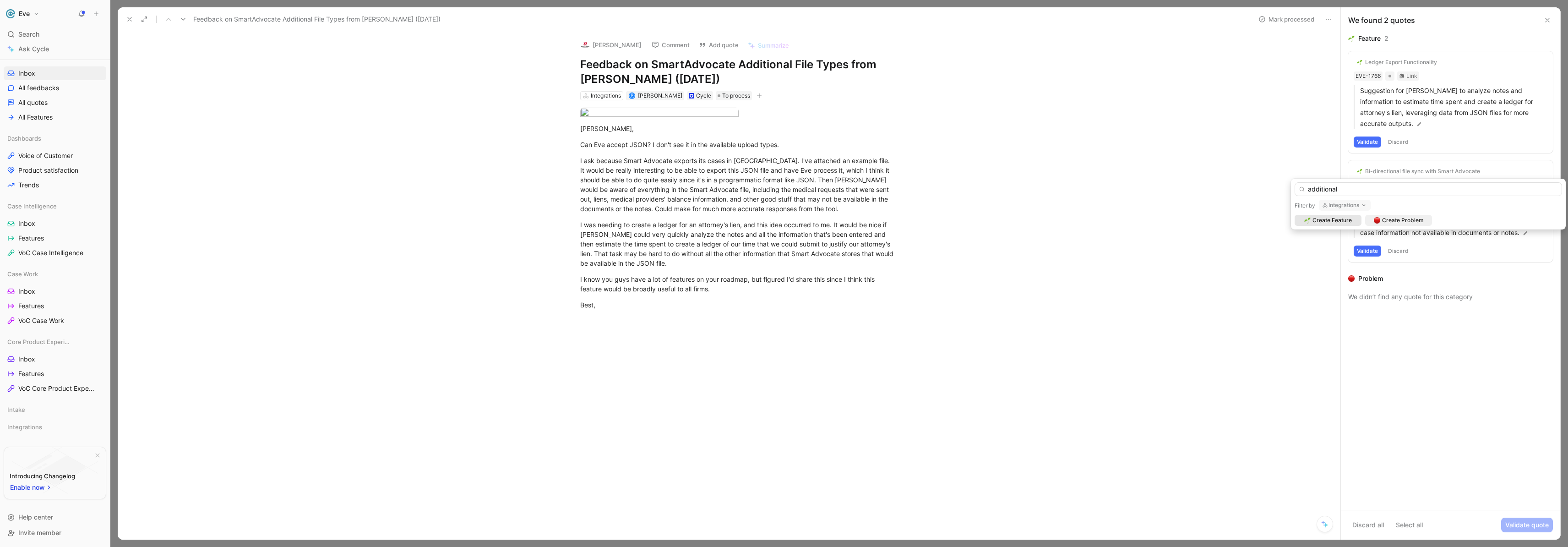
drag, startPoint x: 1342, startPoint y: 189, endPoint x: 1255, endPoint y: 188, distance: 87.0
click at [1255, 188] on body "Eve Search ⌘ K Ask Cycle Workspace Home G then H Feedback G then F Requests G t…" at bounding box center [784, 274] width 1568 height 547
type input "a"
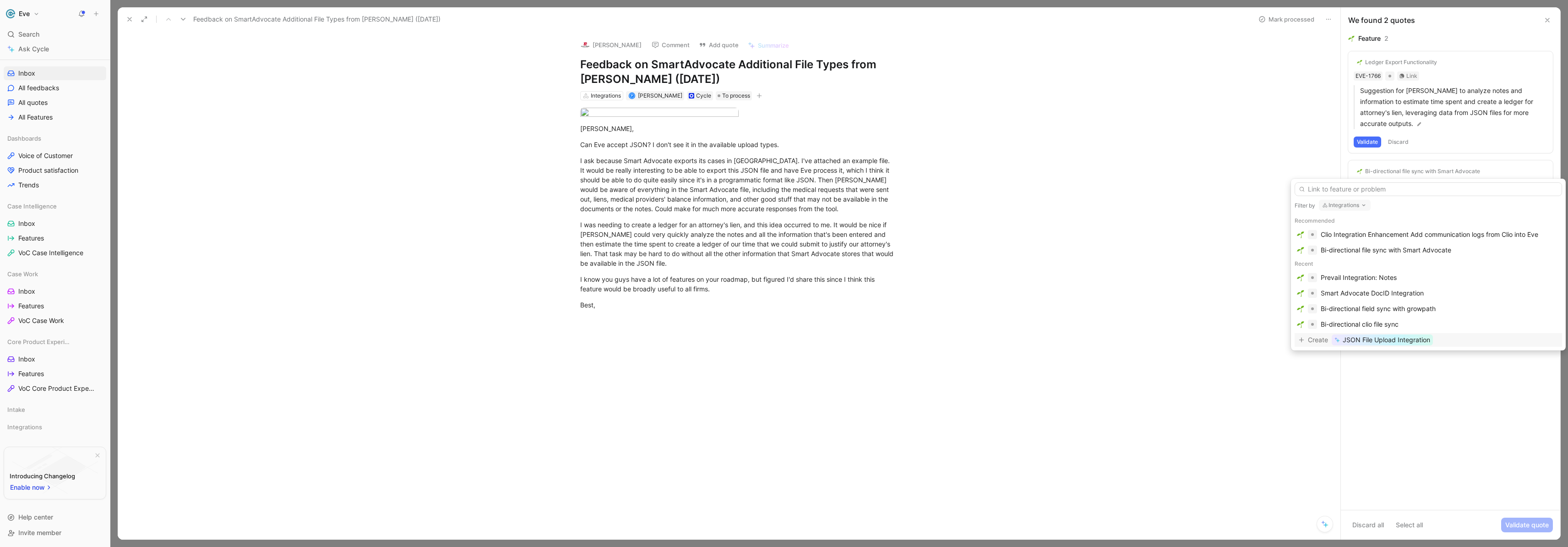
type input "y"
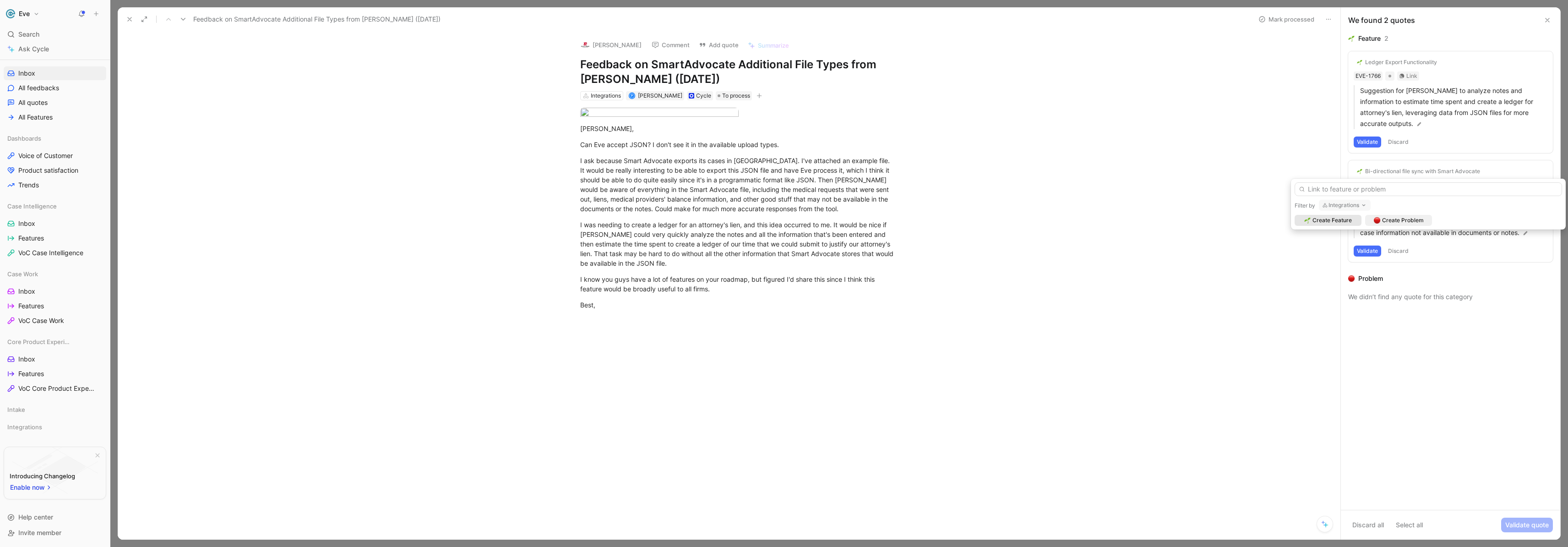
type input "y"
drag, startPoint x: 1342, startPoint y: 193, endPoint x: 1282, endPoint y: 189, distance: 60.1
click at [1282, 189] on body "Eve Search ⌘ K Ask Cycle Workspace Home G then H Feedback G then F Requests G t…" at bounding box center [784, 274] width 1568 height 547
drag, startPoint x: 1324, startPoint y: 188, endPoint x: 1280, endPoint y: 180, distance: 44.7
click at [1280, 180] on body "Eve Search ⌘ K Ask Cycle Workspace Home G then H Feedback G then F Requests G t…" at bounding box center [784, 274] width 1568 height 547
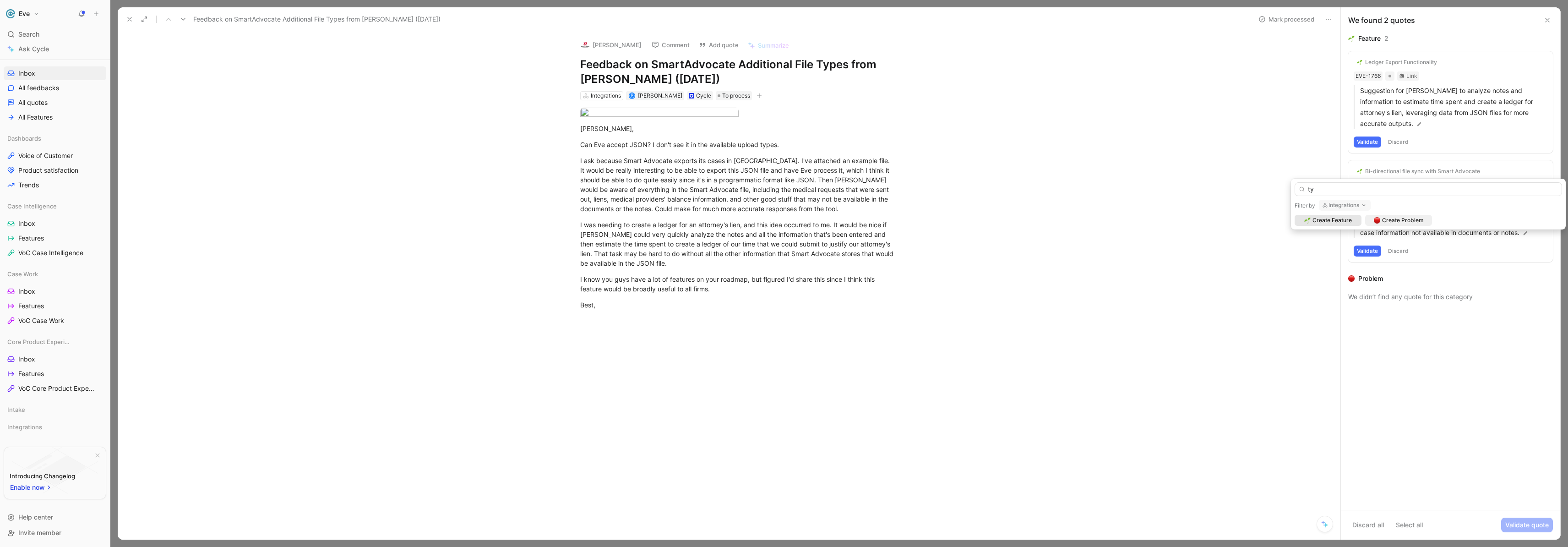
type input "t"
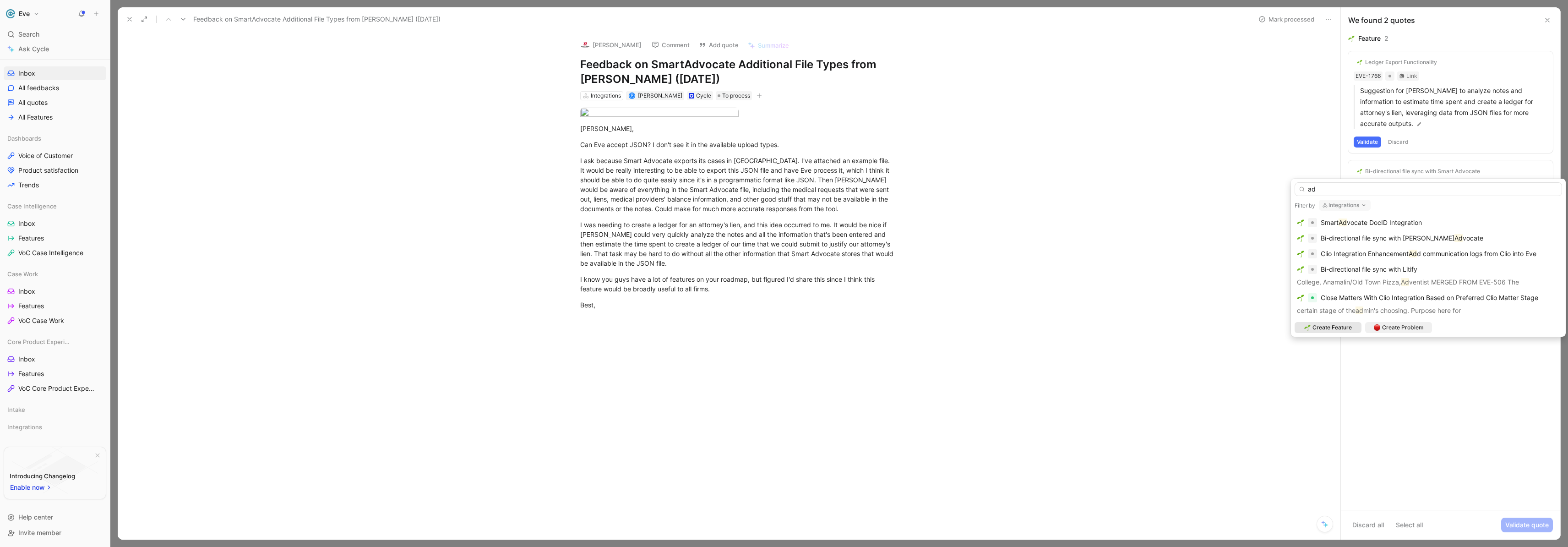
type input "a"
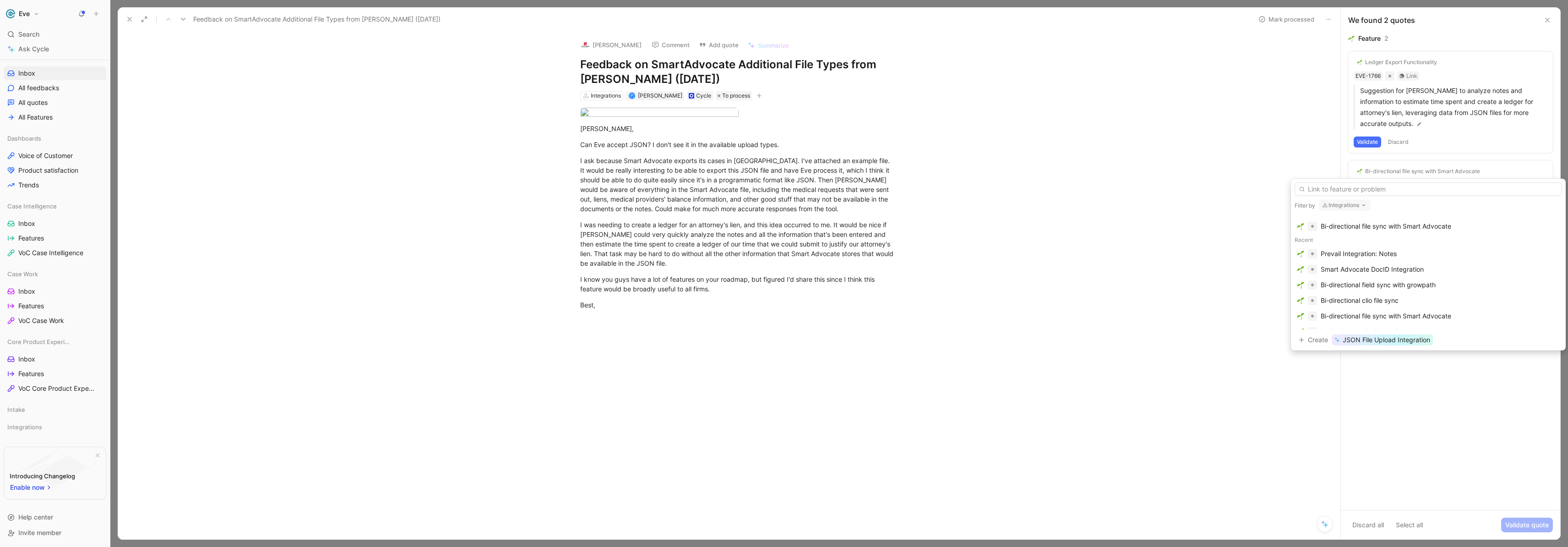
scroll to position [29, 0]
click at [1354, 206] on button "Integrations" at bounding box center [1345, 205] width 52 height 11
click at [1359, 191] on input "text" at bounding box center [1428, 189] width 267 height 14
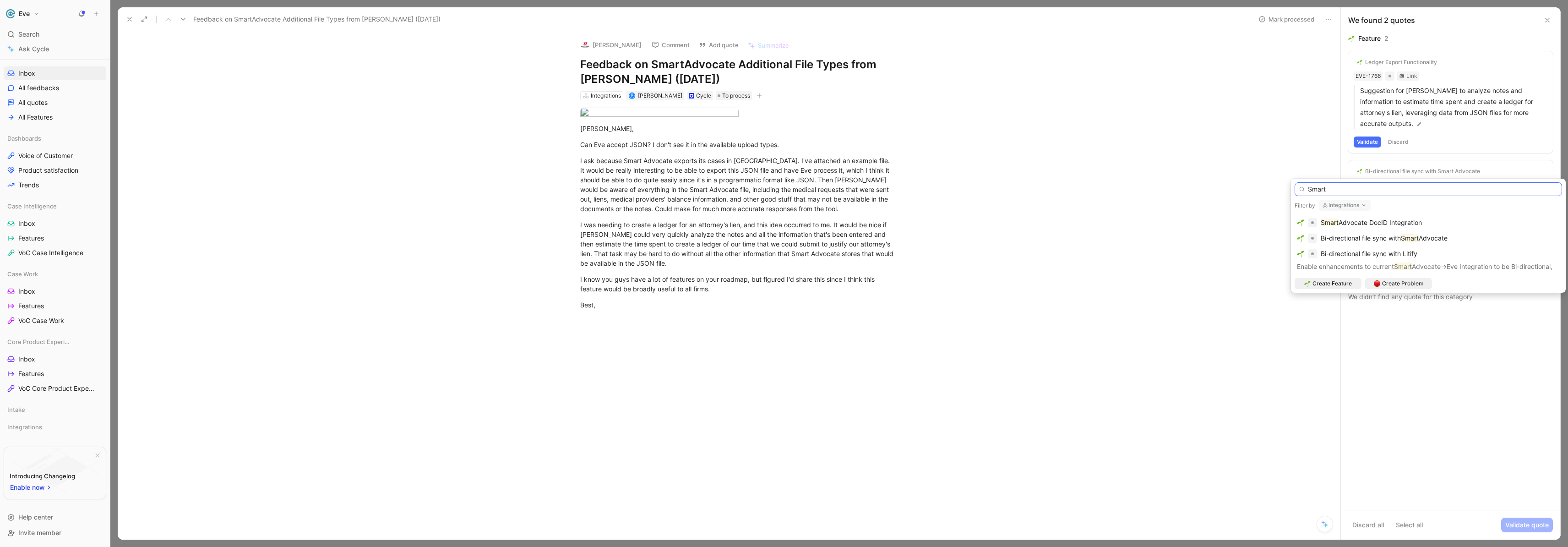
drag, startPoint x: 1338, startPoint y: 192, endPoint x: 1276, endPoint y: 187, distance: 62.2
click at [1276, 187] on body "Eve Search ⌘ K Ask Cycle Workspace Home G then H Feedback G then F Requests G t…" at bounding box center [784, 274] width 1568 height 547
drag, startPoint x: 1327, startPoint y: 186, endPoint x: 1301, endPoint y: 185, distance: 26.0
click at [1301, 185] on input "Smart" at bounding box center [1428, 189] width 267 height 14
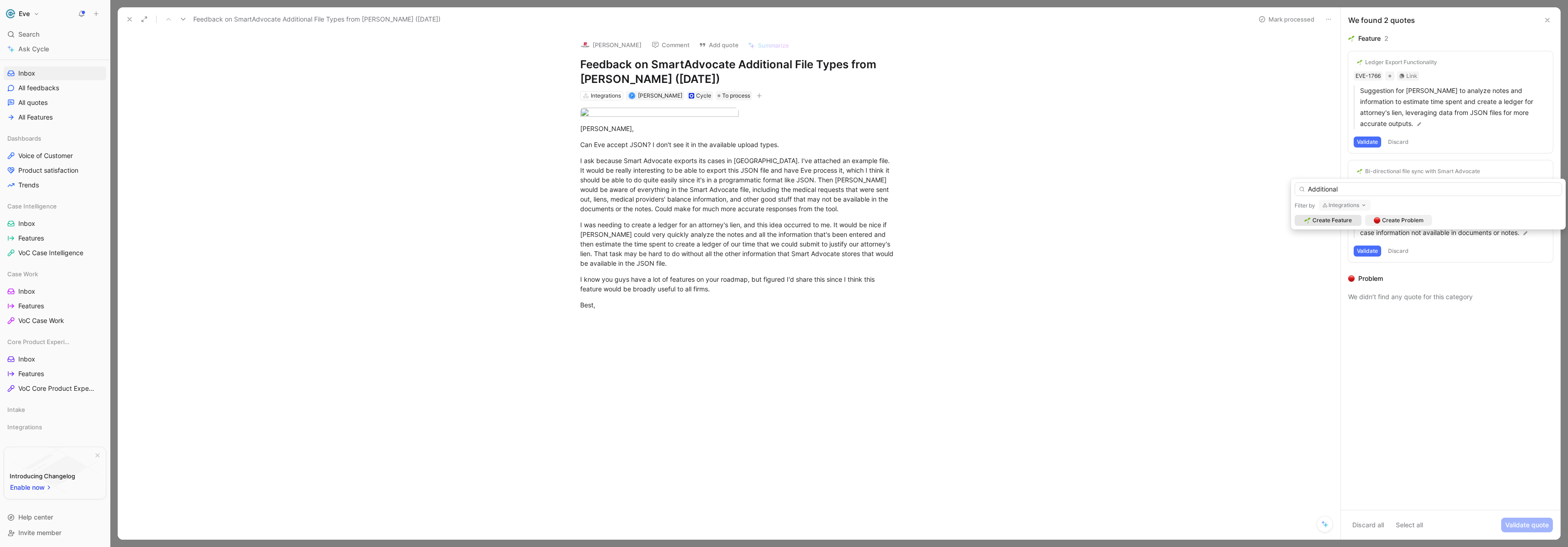
click at [1334, 205] on button "Integrations" at bounding box center [1345, 205] width 52 height 11
click at [1329, 241] on div "None" at bounding box center [1383, 242] width 119 height 11
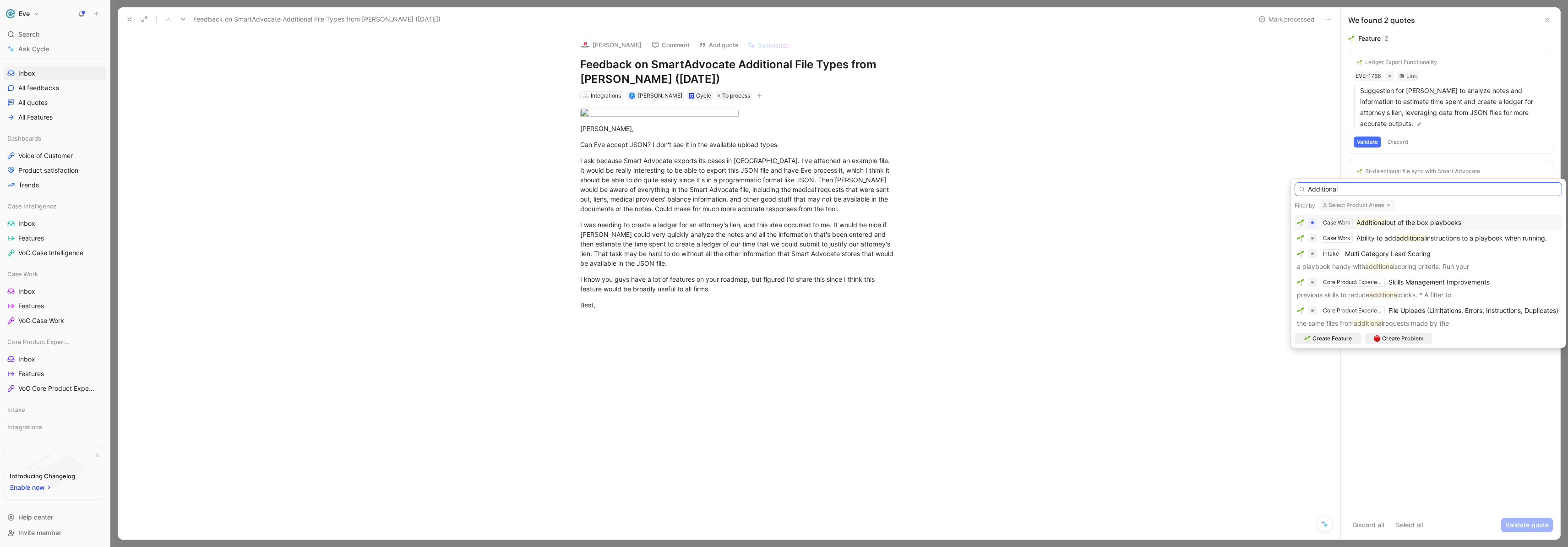
drag, startPoint x: 1363, startPoint y: 191, endPoint x: 1285, endPoint y: 189, distance: 78.0
click at [1285, 189] on body "Eve Search ⌘ K Ask Cycle Workspace Home G then H Feedback G then F Requests G t…" at bounding box center [784, 274] width 1568 height 547
type input "A"
type input "File"
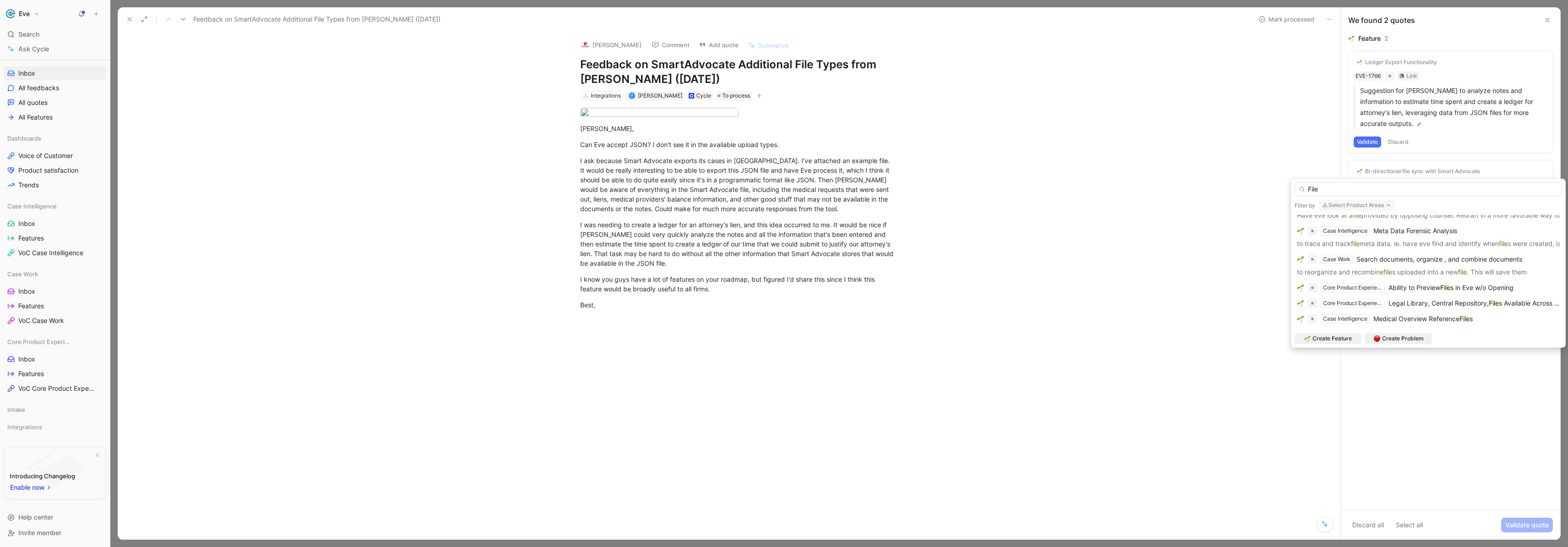
click at [1340, 201] on button "Select Product Areas" at bounding box center [1357, 205] width 77 height 11
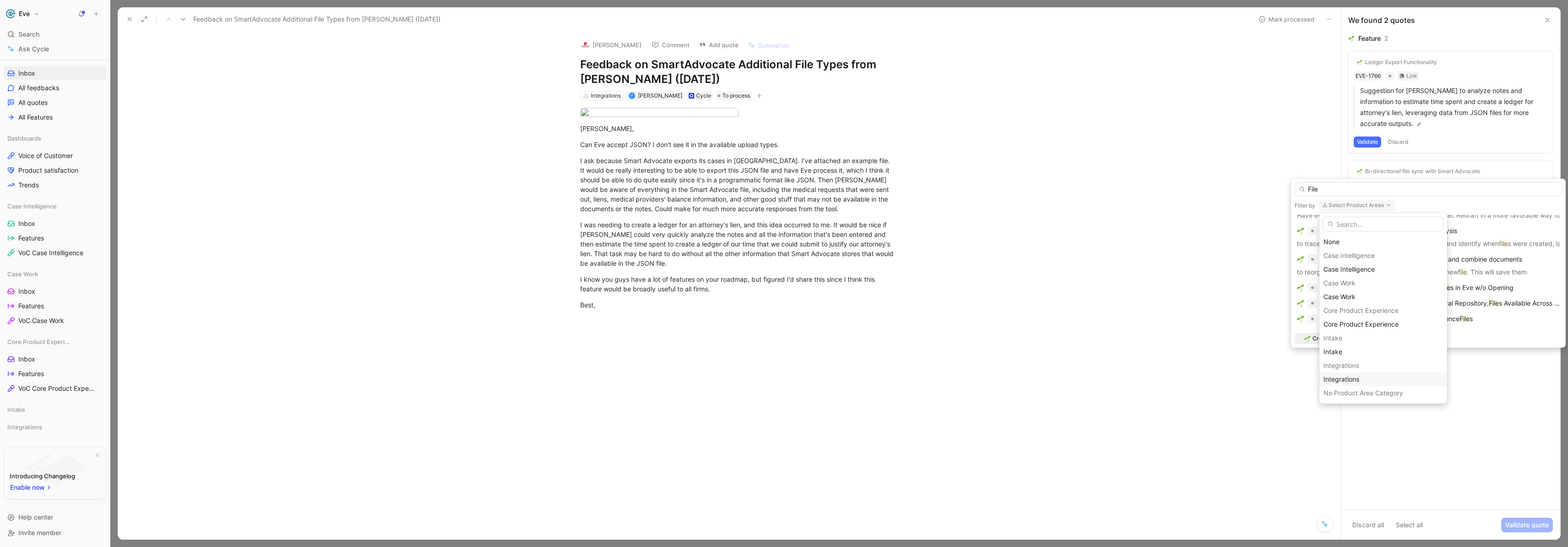
click at [1342, 375] on span "Integrations" at bounding box center [1341, 379] width 36 height 8
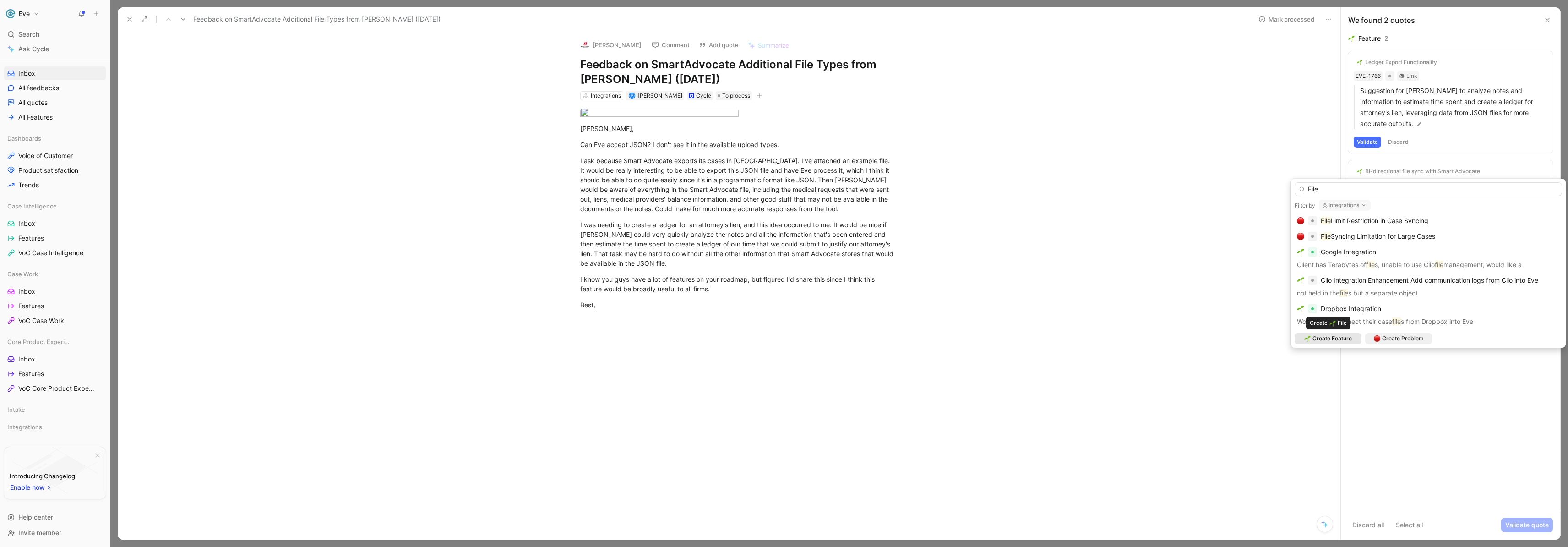
scroll to position [64, 0]
drag, startPoint x: 1337, startPoint y: 191, endPoint x: 1292, endPoint y: 186, distance: 45.3
click at [1292, 186] on div "File Filter by Integrations Bi-directional file sync with Litify Bi-directional…" at bounding box center [1428, 263] width 275 height 169
click at [1354, 339] on span "JSON File Upload Integration" at bounding box center [1387, 340] width 88 height 11
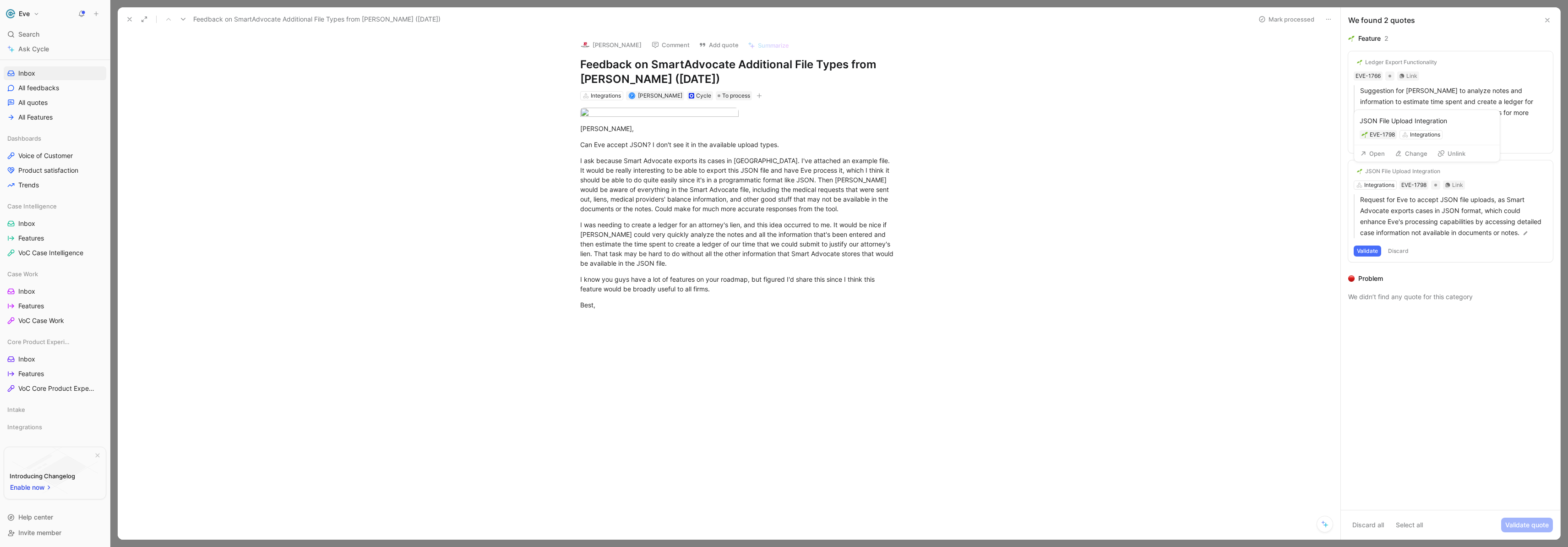
click at [1404, 155] on button "Change" at bounding box center [1411, 154] width 41 height 13
click at [1399, 152] on use at bounding box center [1399, 154] width 5 height 5
click at [1387, 171] on div "JSON File Upload Integration" at bounding box center [1402, 171] width 75 height 7
click at [1365, 250] on button "Validate" at bounding box center [1367, 251] width 27 height 11
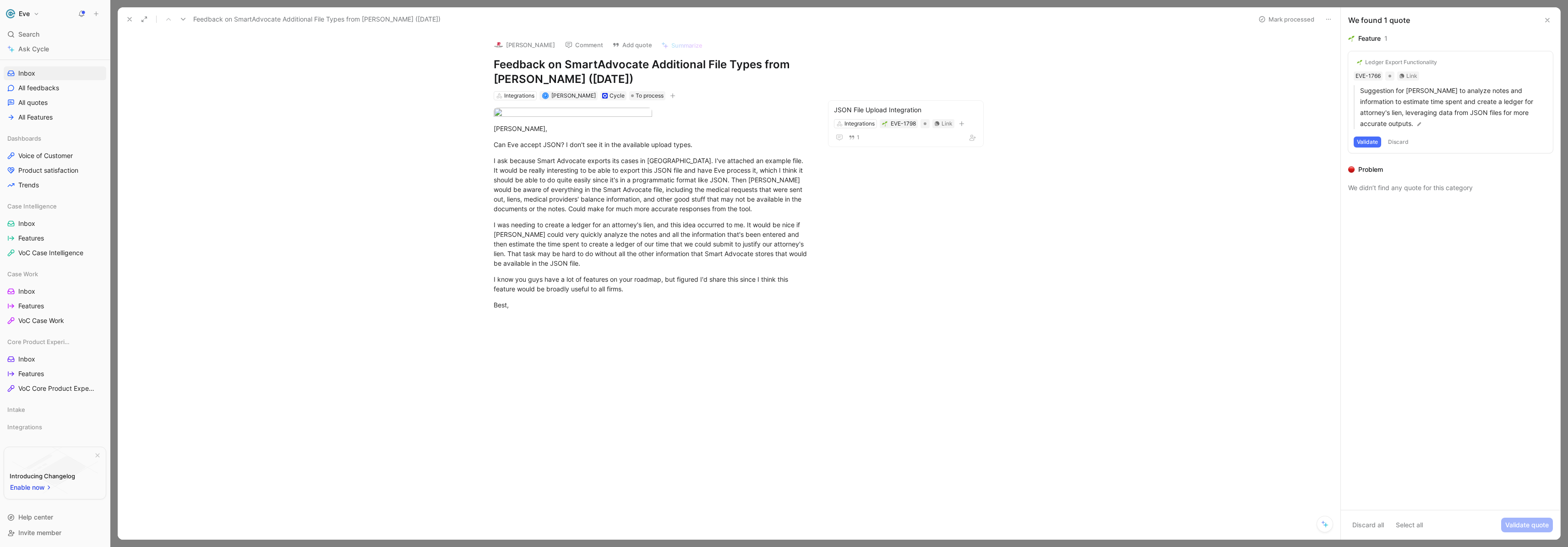
click at [1399, 141] on button "Discard" at bounding box center [1398, 142] width 27 height 11
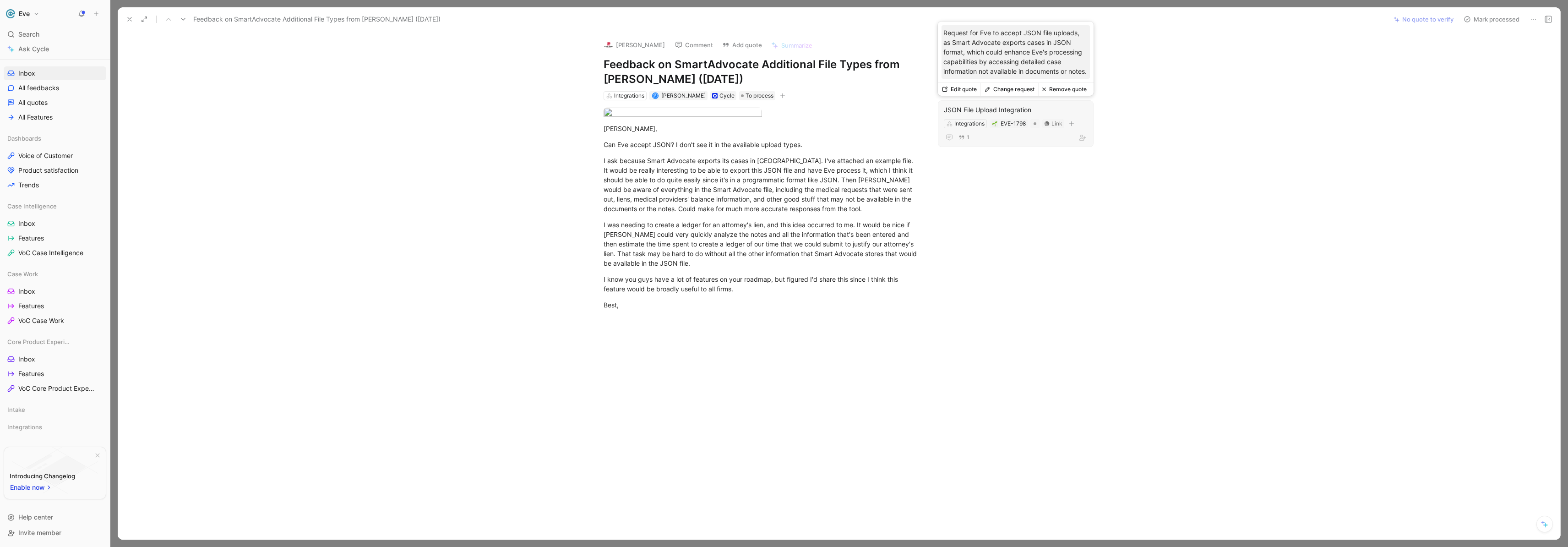
click at [1004, 91] on button "Change request" at bounding box center [1009, 89] width 58 height 13
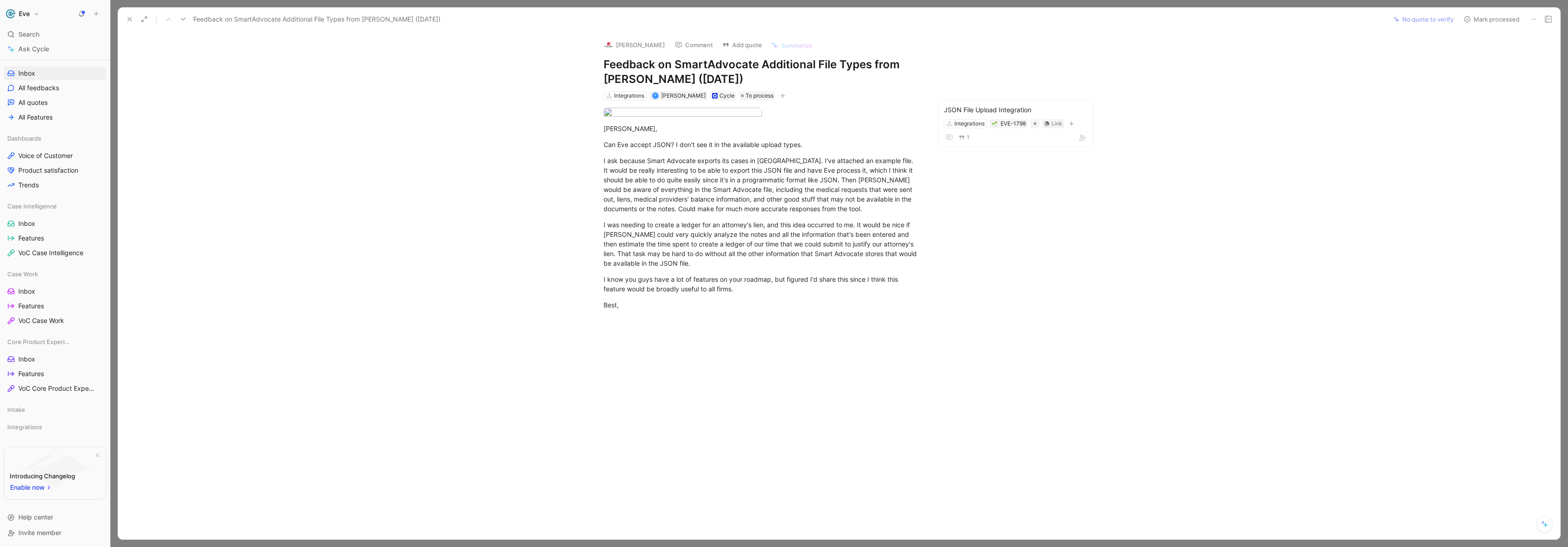
click at [794, 88] on div "[PERSON_NAME] Comment Add quote Summarize Feedback on SmartAdvocate Additional …" at bounding box center [762, 66] width 352 height 69
click at [1485, 20] on button "Mark processed" at bounding box center [1491, 19] width 64 height 13
click at [133, 16] on icon at bounding box center [130, 19] width 7 height 7
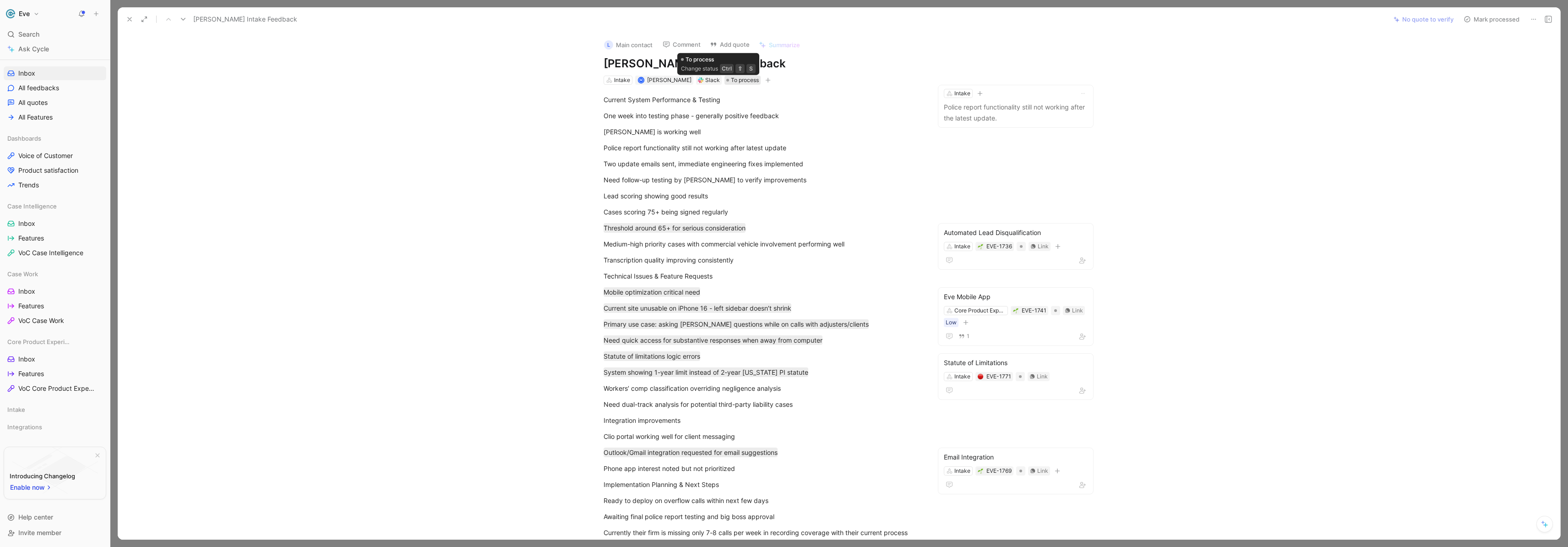
click at [731, 81] on span "To process" at bounding box center [745, 80] width 28 height 9
click at [1484, 16] on button "Mark processed" at bounding box center [1491, 19] width 64 height 13
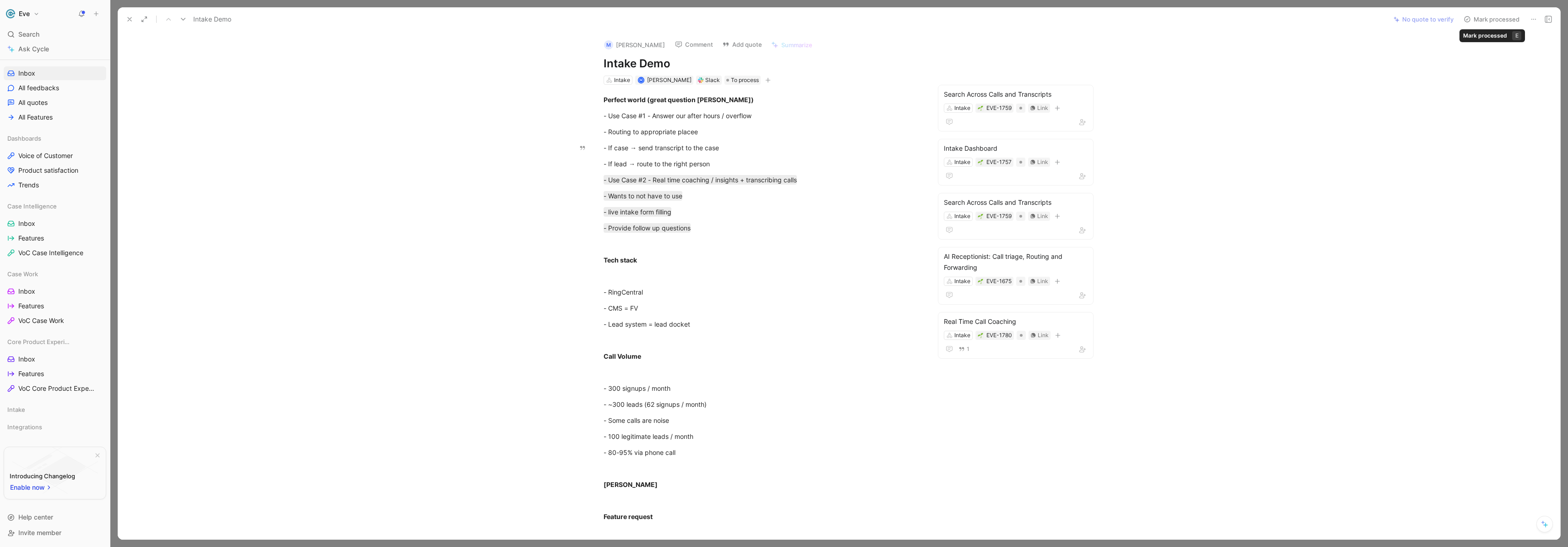
click at [1505, 19] on button "Mark processed" at bounding box center [1491, 19] width 64 height 13
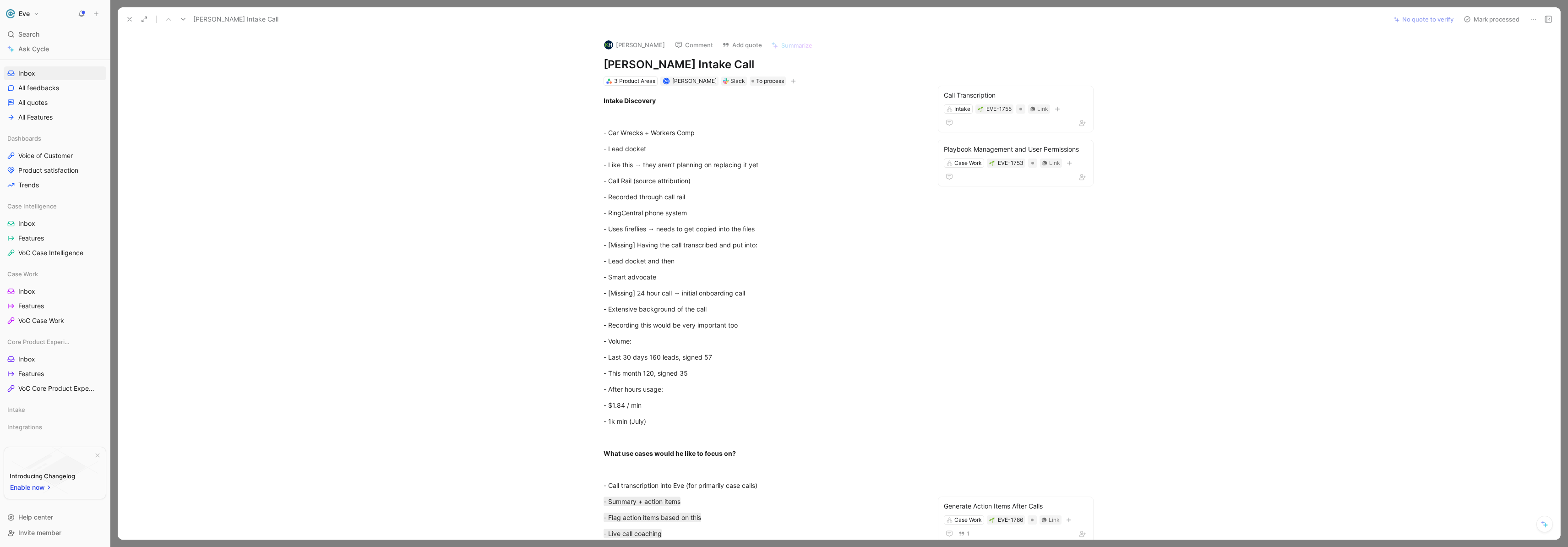
scroll to position [5, 0]
click at [1493, 16] on button "Mark processed" at bounding box center [1491, 19] width 64 height 13
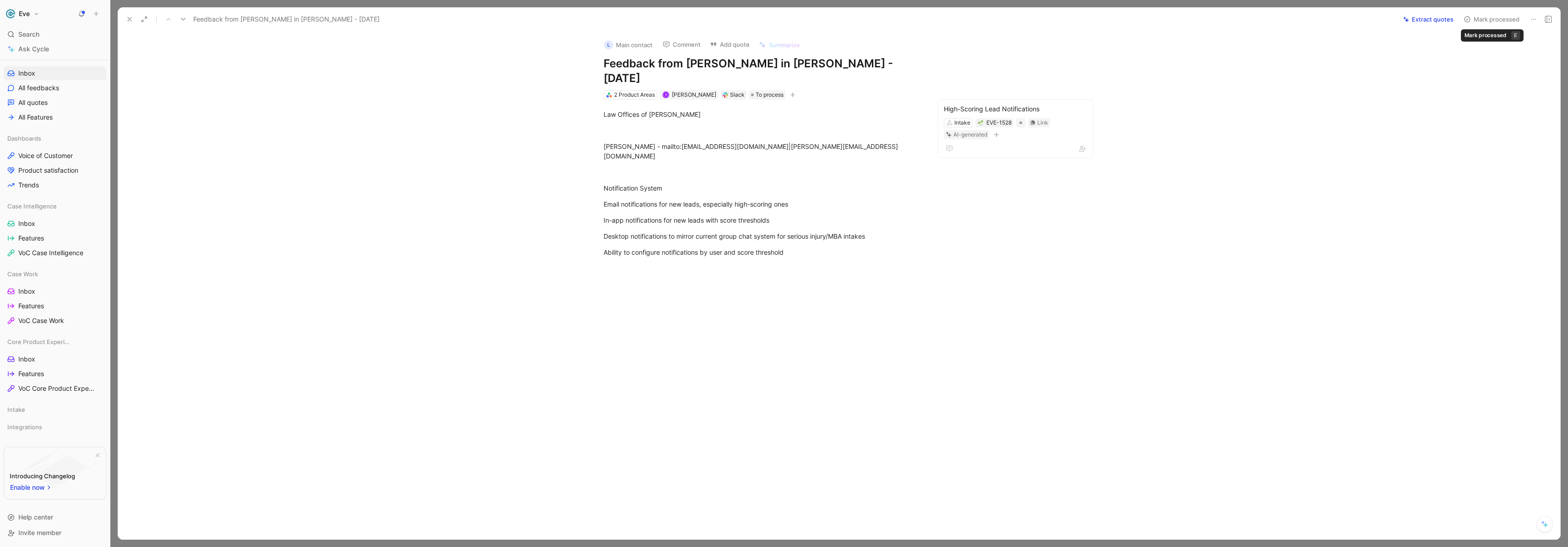
click at [1508, 21] on button "Mark processed" at bounding box center [1491, 19] width 64 height 13
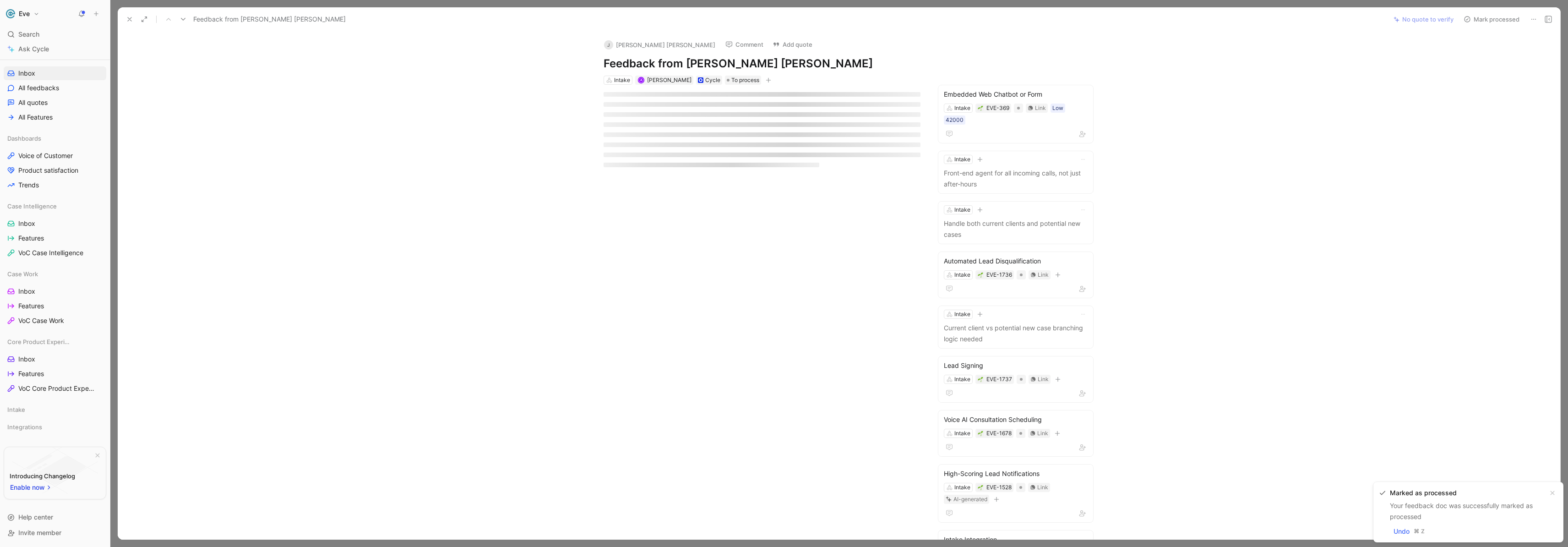
click at [1497, 20] on button "Mark processed" at bounding box center [1491, 19] width 64 height 13
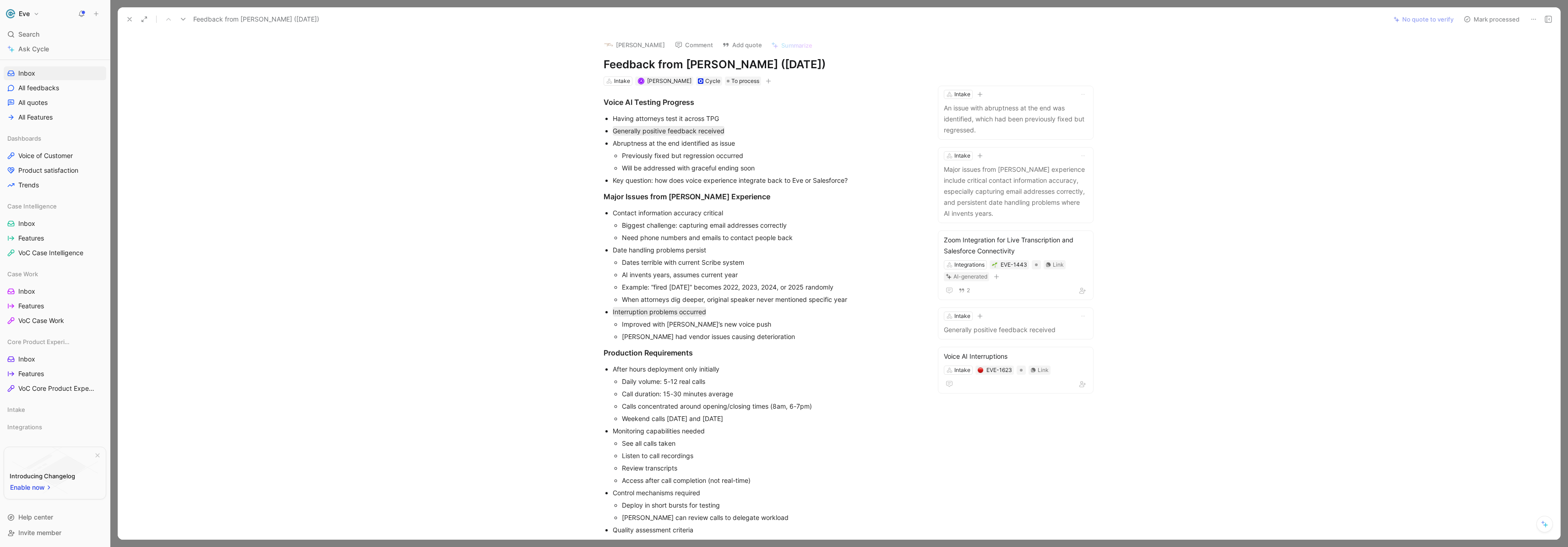
click at [1496, 21] on button "Mark processed" at bounding box center [1491, 19] width 64 height 13
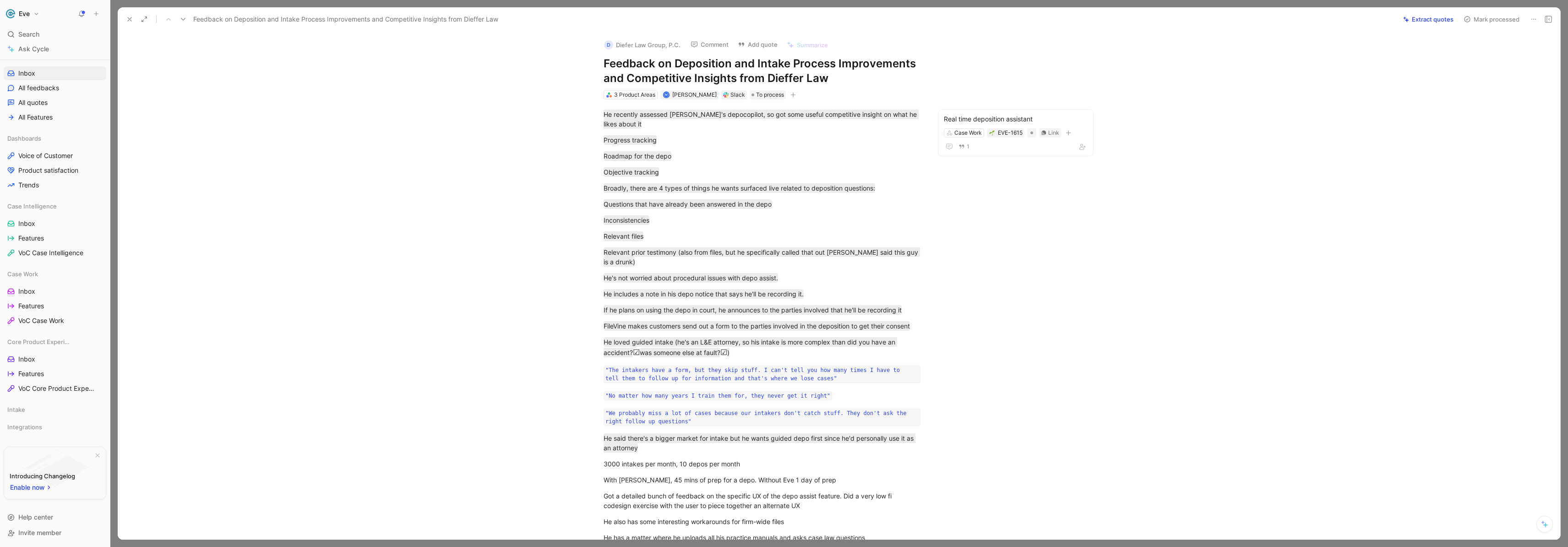
click at [652, 68] on h1 "Feedback on Deposition and Intake Process Improvements and Competitive Insights…" at bounding box center [762, 71] width 317 height 29
click at [756, 74] on h1 "Feedback on Deposition and Intake Process Improvements and Competitive Insights…" at bounding box center [762, 71] width 317 height 29
drag, startPoint x: 749, startPoint y: 75, endPoint x: 729, endPoint y: 71, distance: 20.4
click at [749, 75] on h1 "Feedback on Deposition and Intake Process Improvements and Competitive Insights…" at bounding box center [762, 71] width 317 height 29
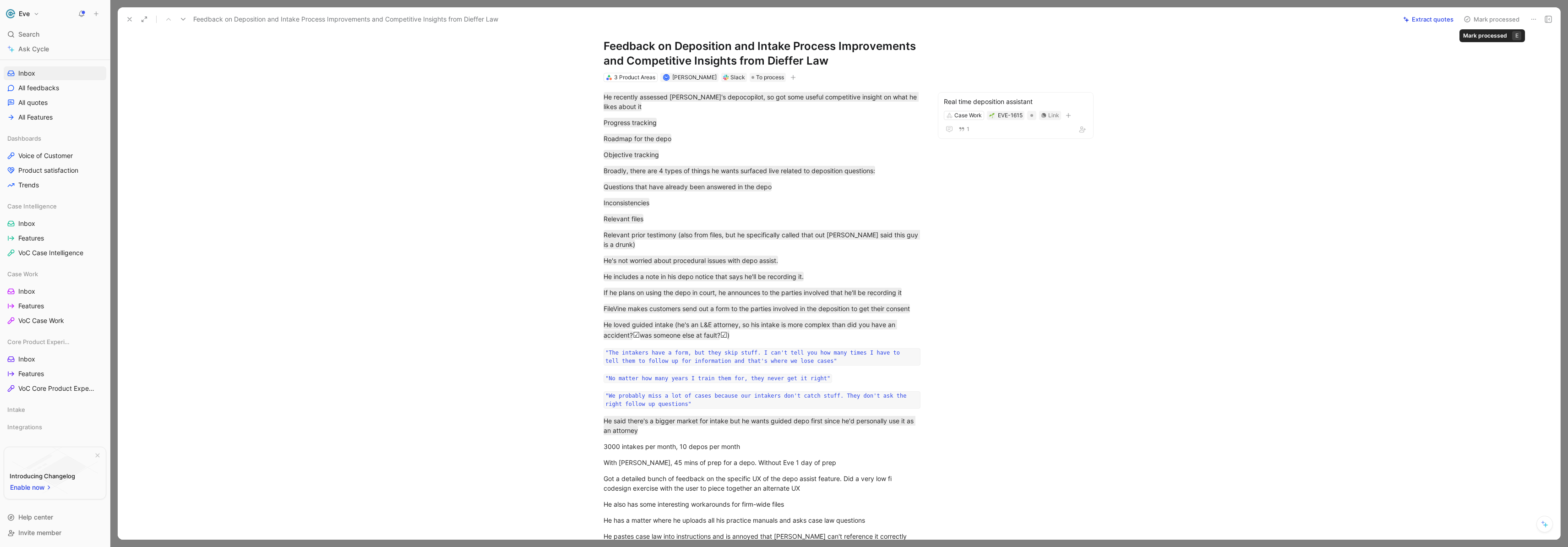
click at [1481, 19] on button "Mark processed" at bounding box center [1491, 19] width 64 height 13
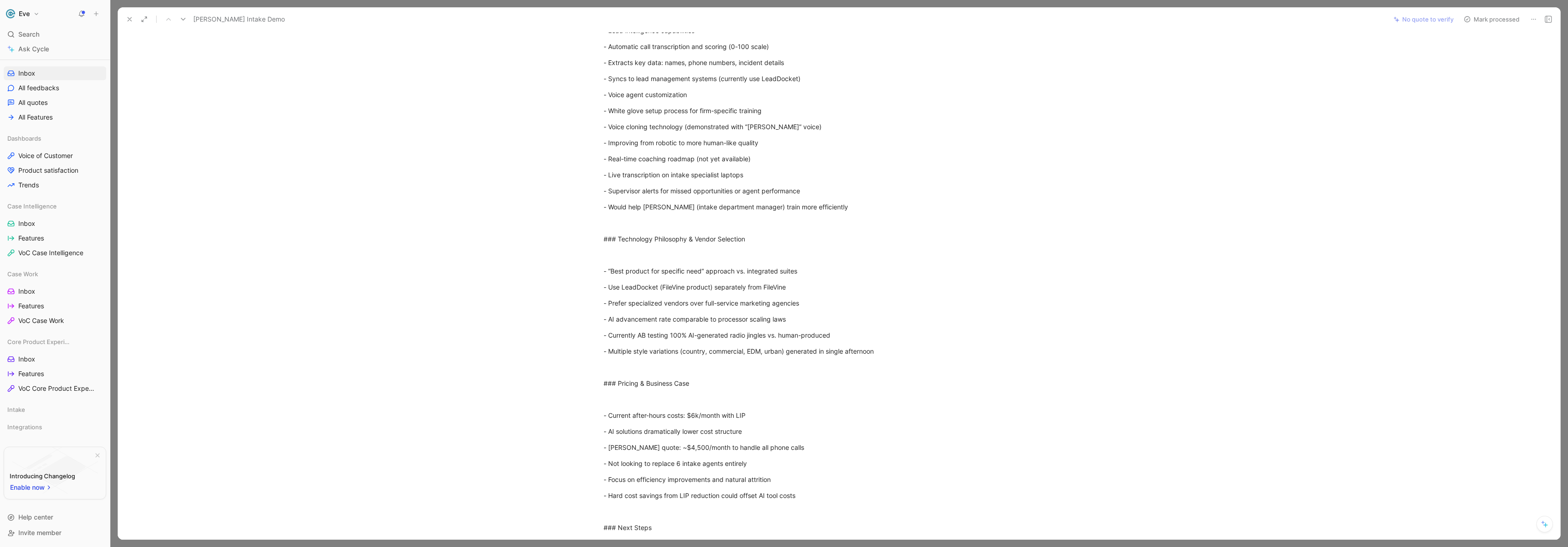
scroll to position [504, 0]
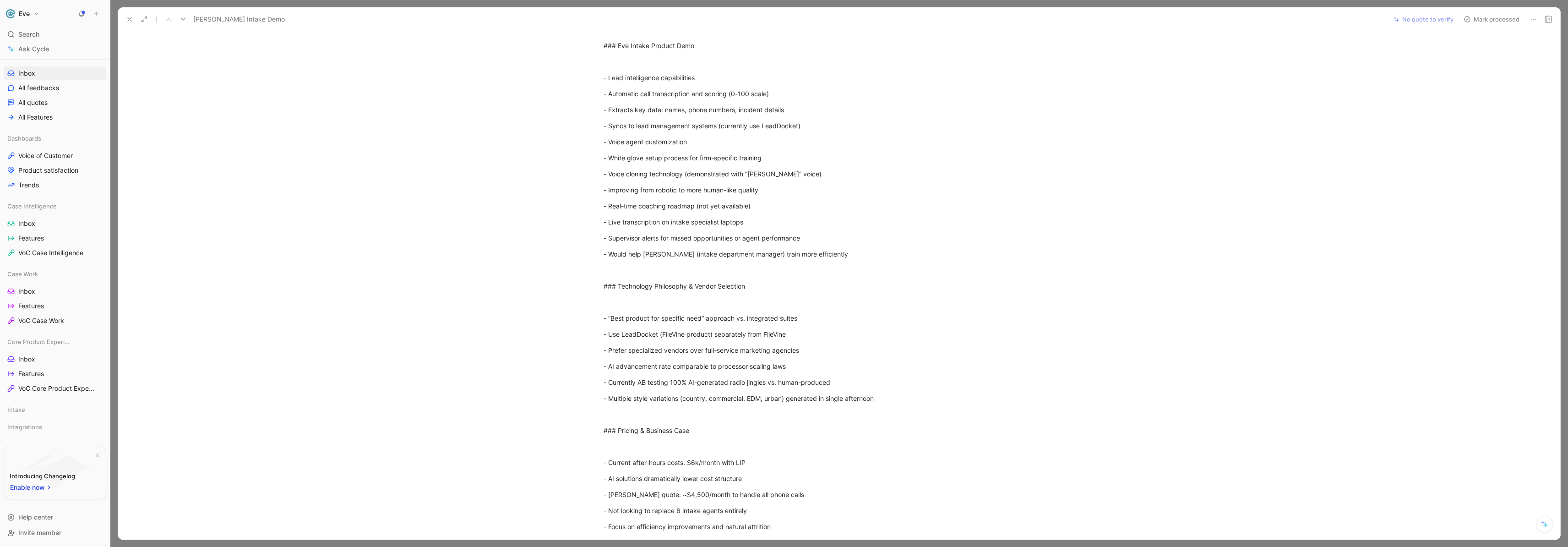
click at [1486, 16] on button "Mark processed" at bounding box center [1491, 19] width 64 height 13
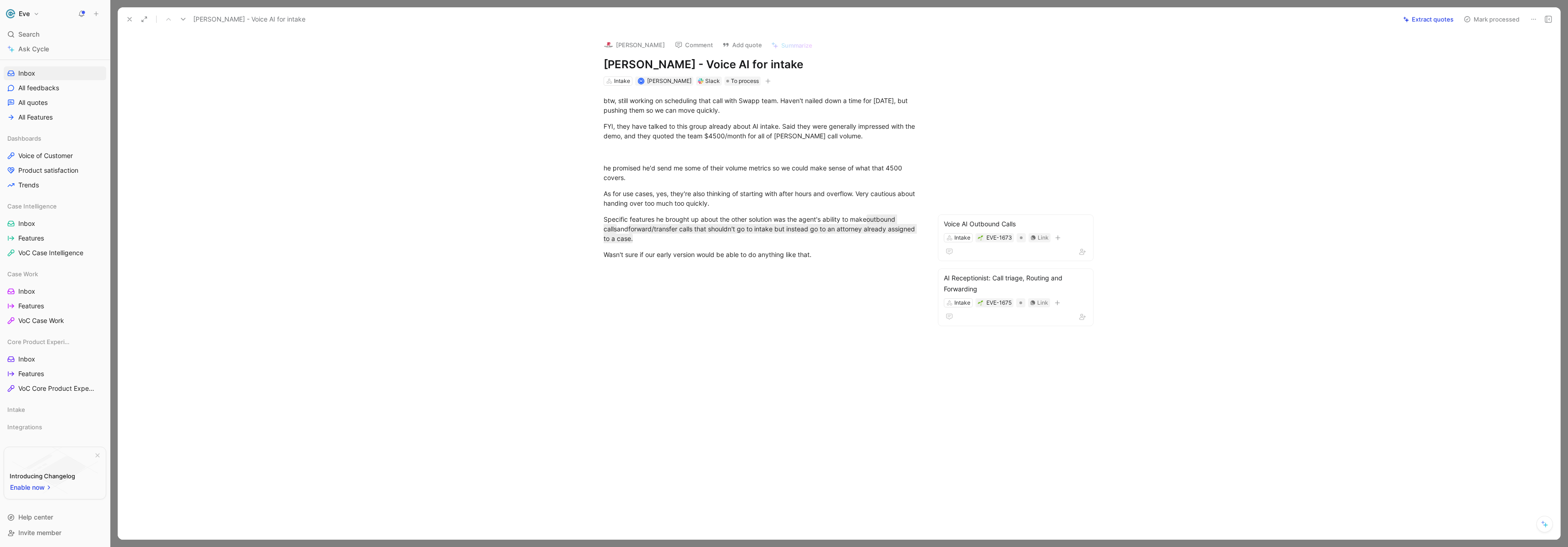
click at [1479, 24] on button "Mark processed" at bounding box center [1491, 19] width 64 height 13
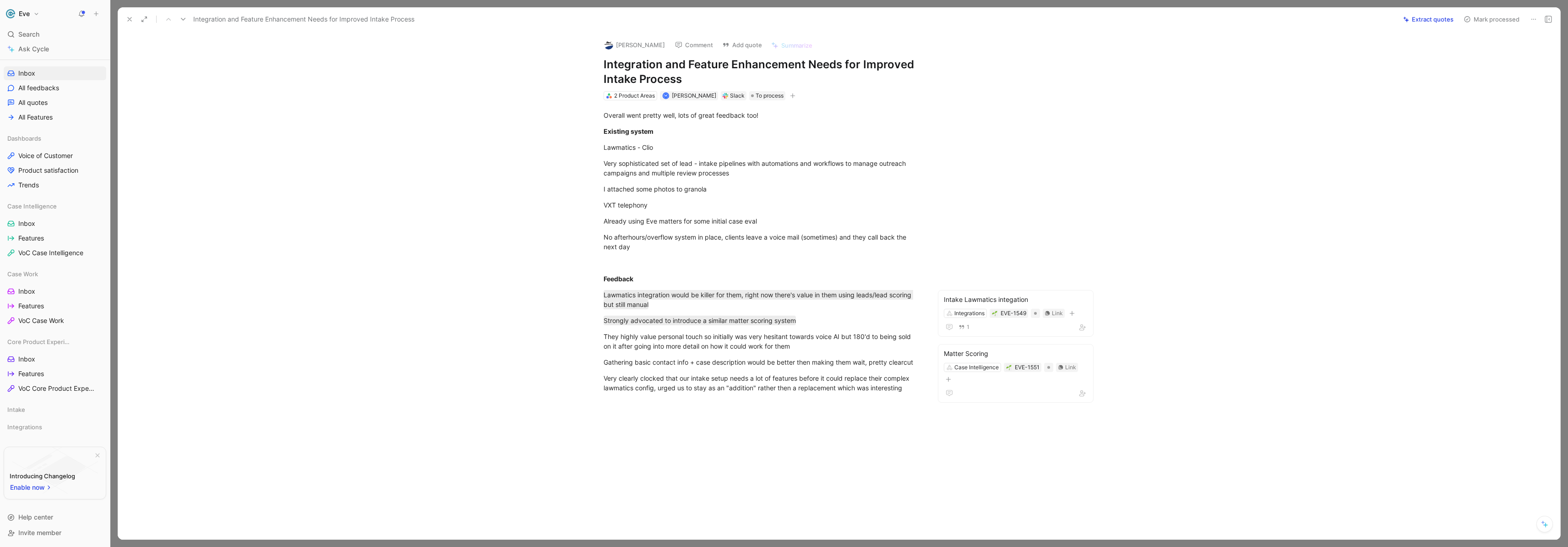
click at [1480, 21] on button "Mark processed" at bounding box center [1491, 19] width 64 height 13
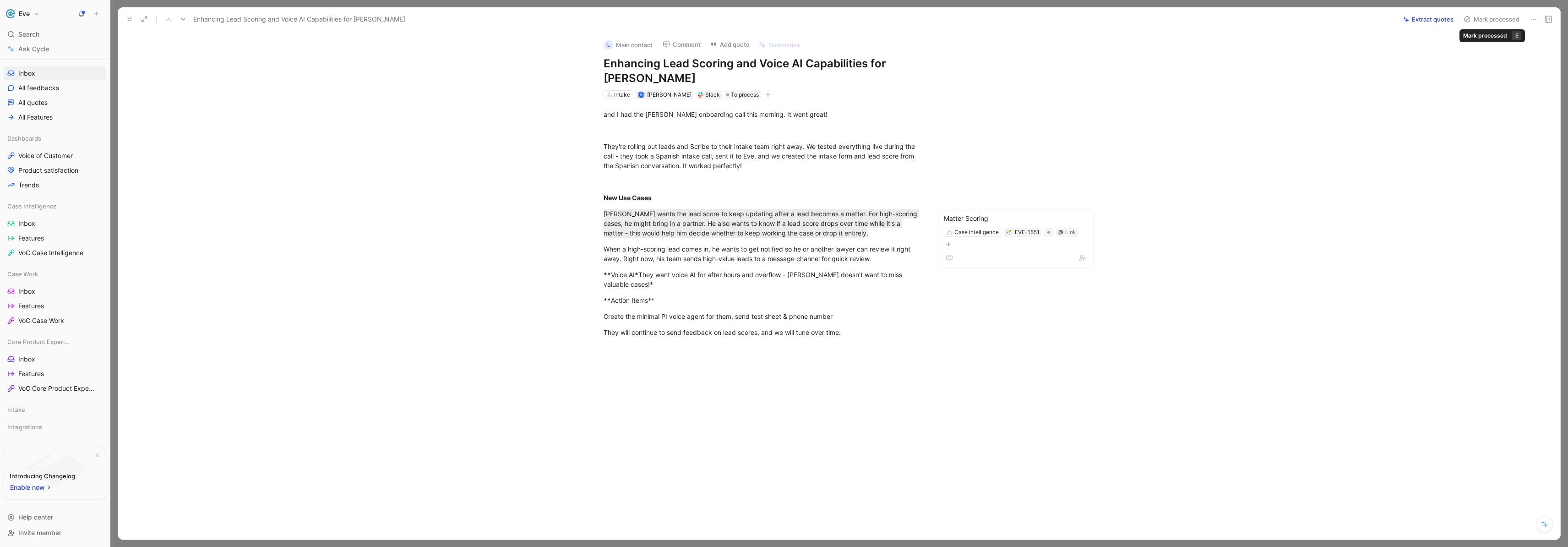
click at [1482, 16] on button "Mark processed" at bounding box center [1491, 19] width 64 height 13
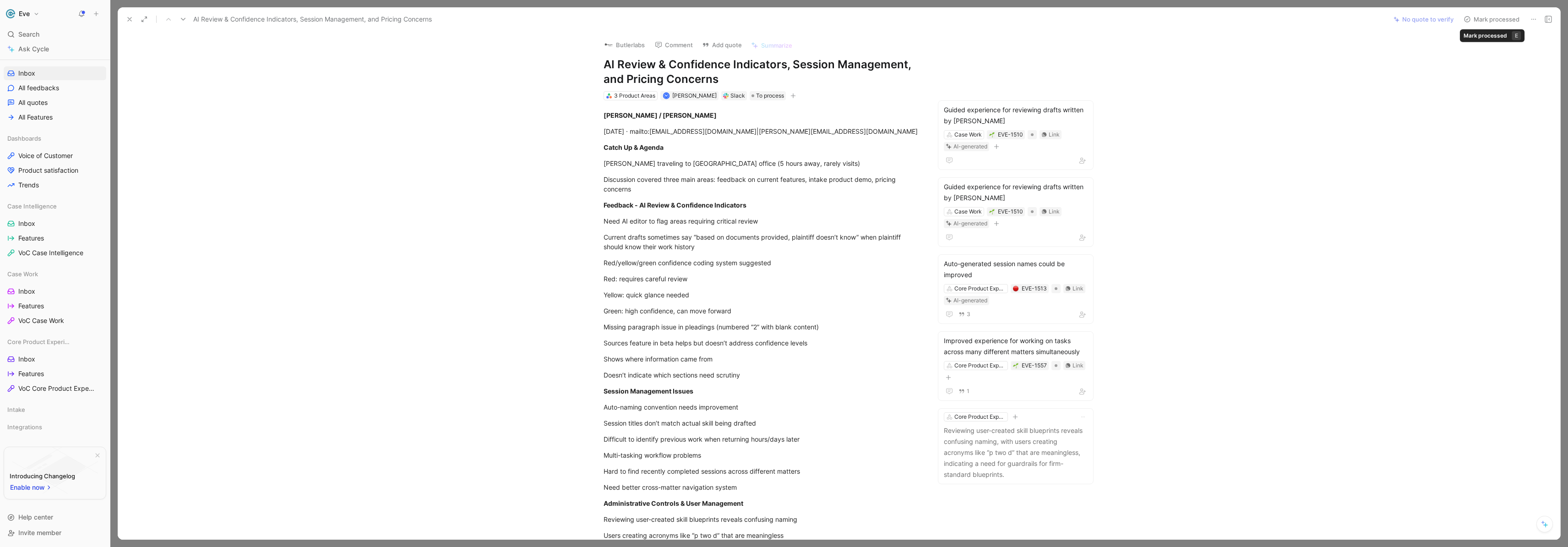
click at [1486, 16] on button "Mark processed" at bounding box center [1491, 19] width 64 height 13
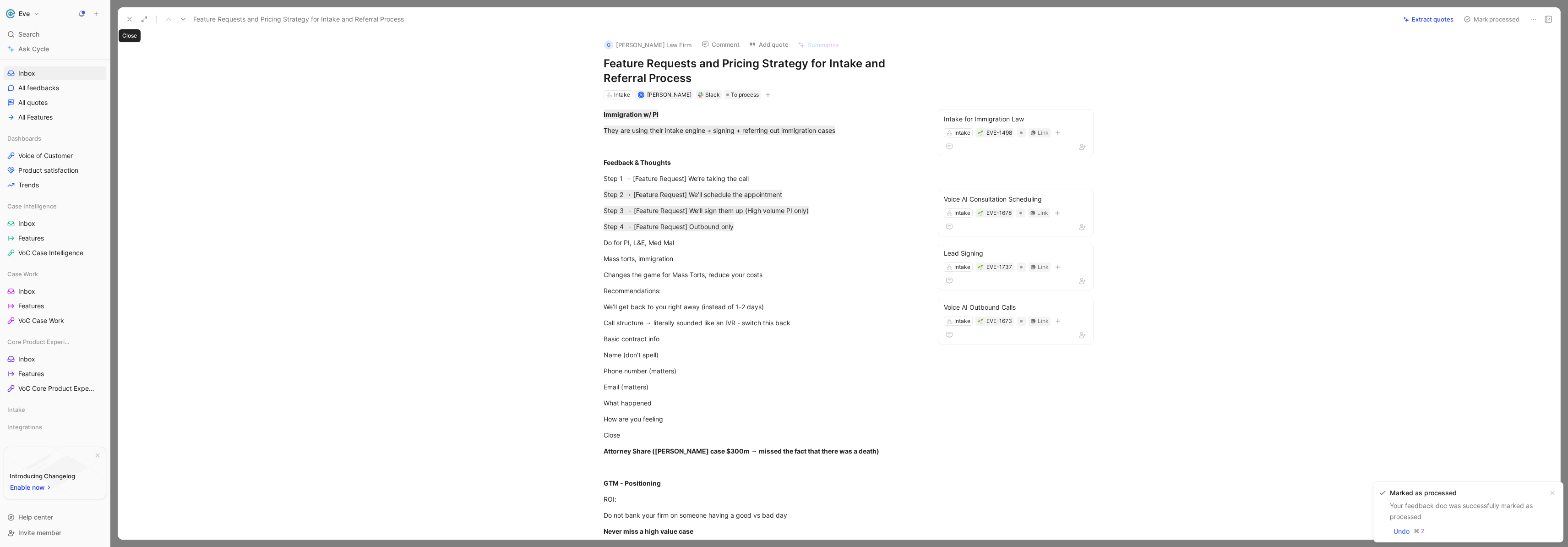
click at [131, 21] on icon at bounding box center [130, 19] width 7 height 7
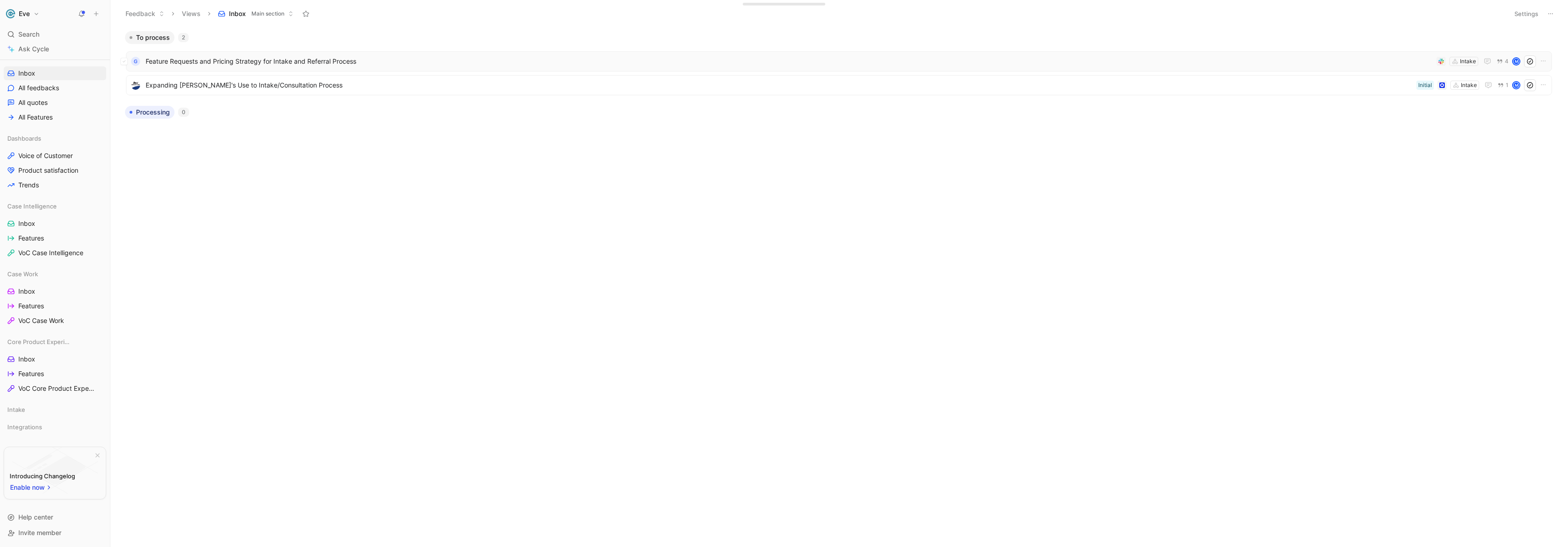
click at [245, 64] on span "Feature Requests and Pricing Strategy for Intake and Referral Process" at bounding box center [789, 62] width 1287 height 11
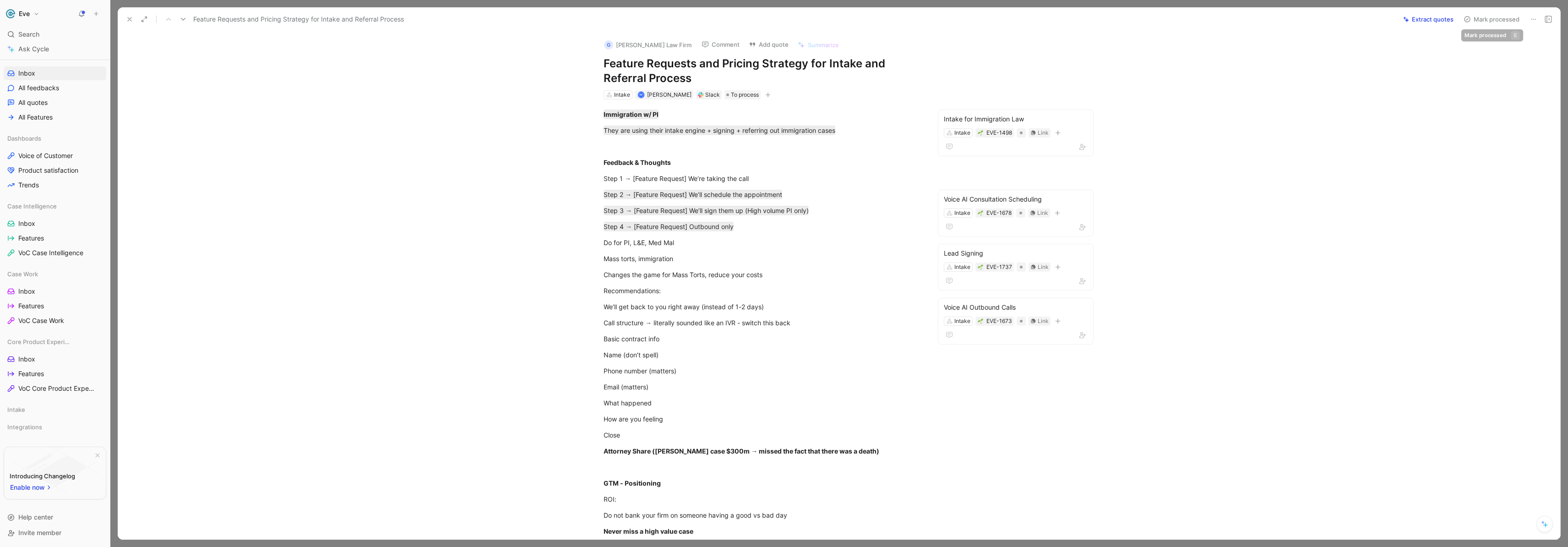
click at [1483, 16] on button "Mark processed" at bounding box center [1491, 19] width 64 height 13
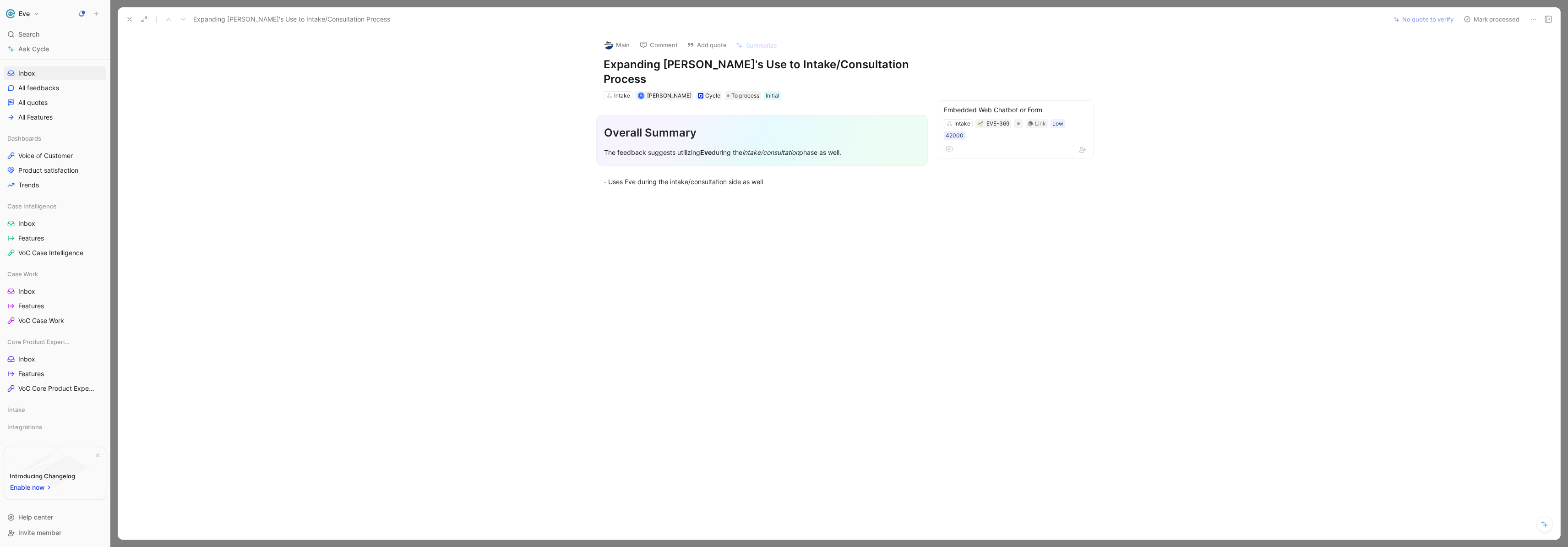
click at [1494, 19] on button "Mark processed" at bounding box center [1491, 19] width 64 height 13
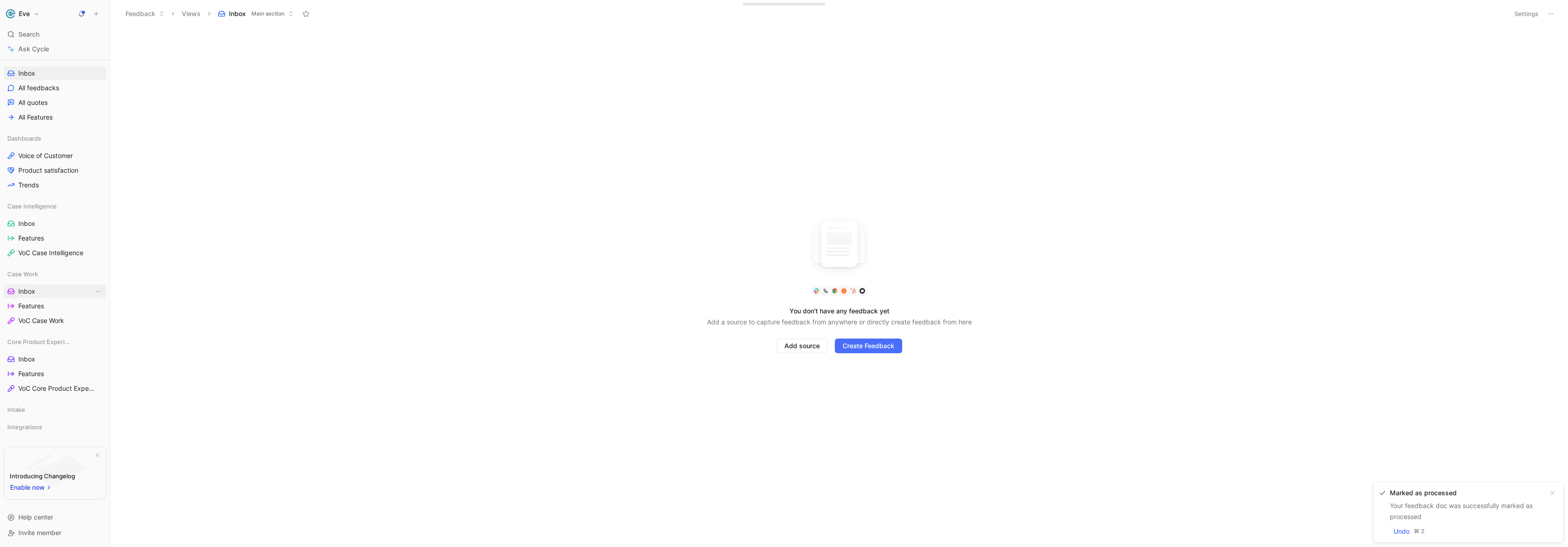
click at [34, 294] on span "Inbox" at bounding box center [27, 291] width 17 height 9
click at [27, 360] on span "Inbox" at bounding box center [27, 359] width 17 height 9
click at [25, 222] on span "Inbox" at bounding box center [27, 224] width 17 height 9
click at [37, 75] on link "Inbox" at bounding box center [55, 73] width 103 height 14
click at [28, 75] on span "Inbox" at bounding box center [27, 73] width 17 height 9
